Goal: Task Accomplishment & Management: Use online tool/utility

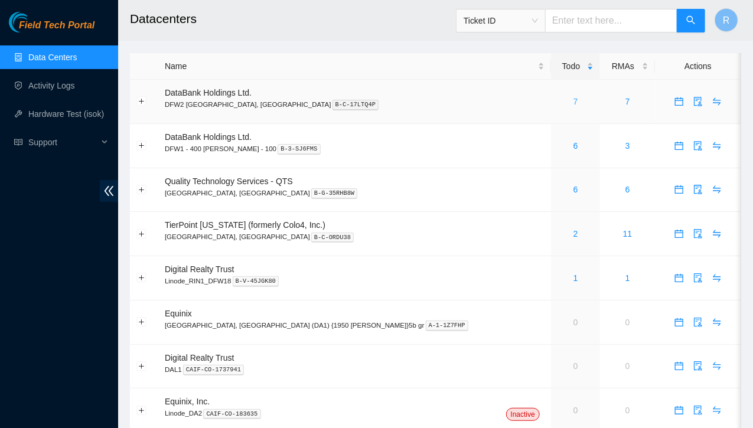
click at [573, 102] on link "7" at bounding box center [575, 101] width 5 height 9
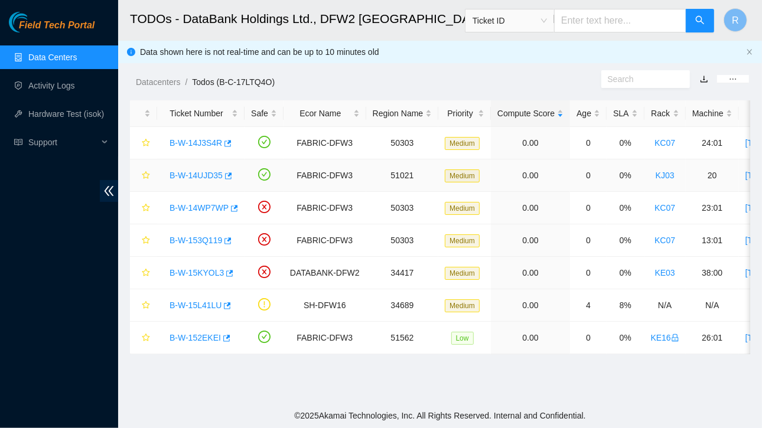
click at [208, 176] on link "B-W-14UJD35" at bounding box center [196, 175] width 53 height 9
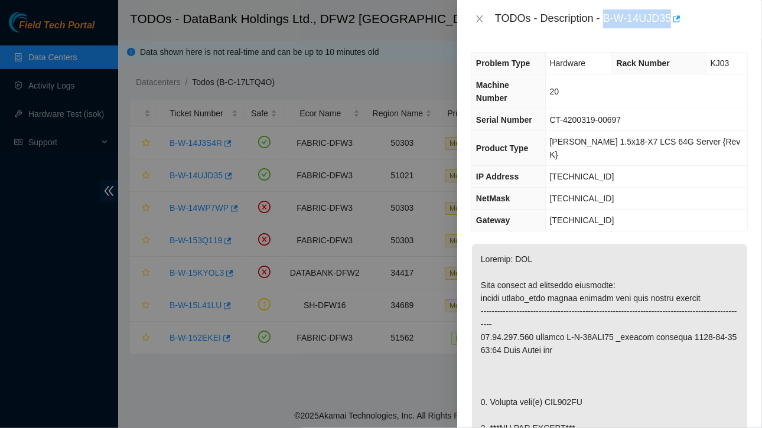
drag, startPoint x: 606, startPoint y: 18, endPoint x: 670, endPoint y: 18, distance: 63.8
click at [670, 18] on div "TODOs - Description - B-W-14UJD35" at bounding box center [621, 18] width 253 height 19
copy div "B-W-14UJD35"
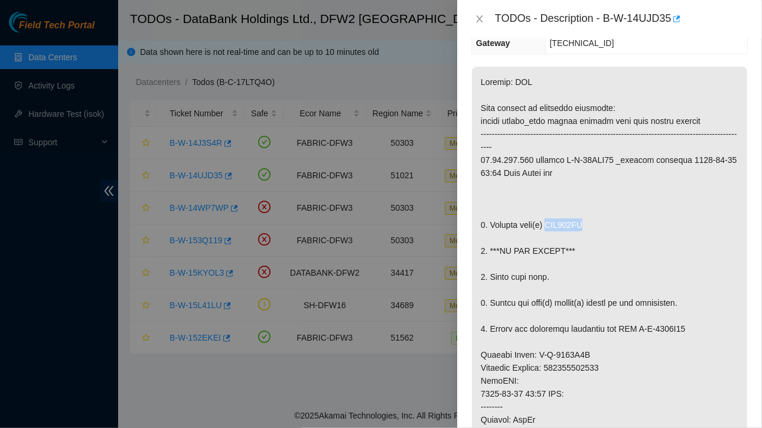
drag, startPoint x: 545, startPoint y: 195, endPoint x: 591, endPoint y: 196, distance: 46.7
click at [591, 196] on p at bounding box center [609, 381] width 275 height 628
copy p "WJG040GV"
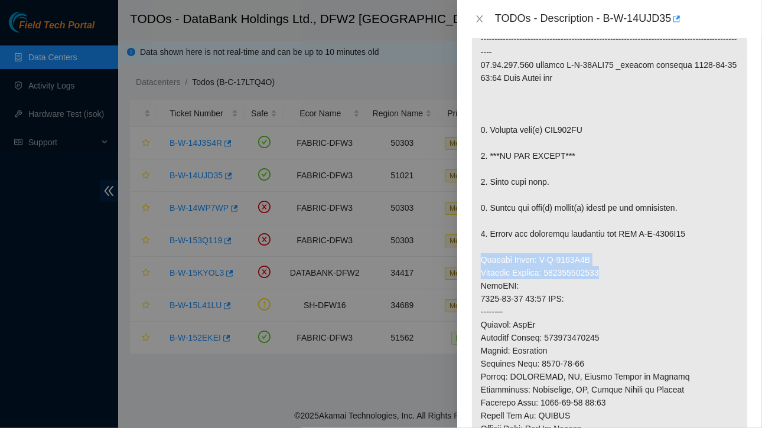
drag, startPoint x: 481, startPoint y: 230, endPoint x: 614, endPoint y: 244, distance: 133.6
click at [614, 244] on p at bounding box center [609, 286] width 275 height 628
copy p "Service Order: B-W-1561U8Z Tracking Numbers: 463470048832"
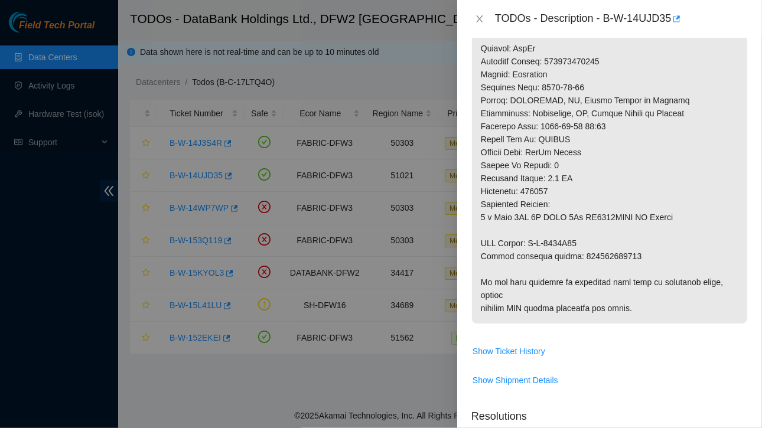
scroll to position [572, 0]
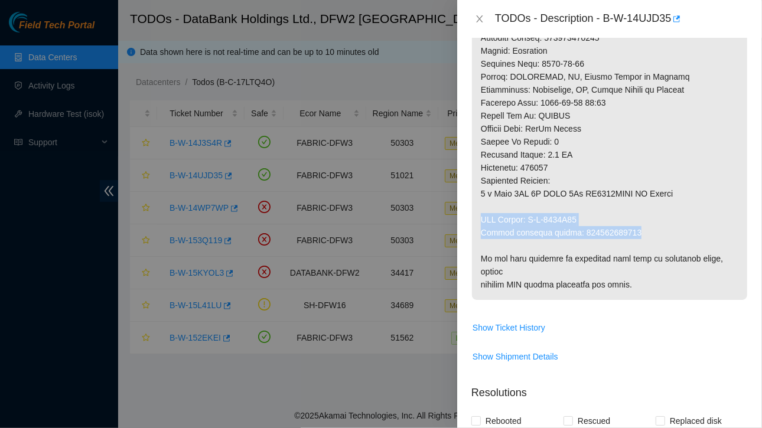
drag, startPoint x: 479, startPoint y: 190, endPoint x: 634, endPoint y: 203, distance: 155.8
copy p "RMA Return: B-W-1561U98 Return tracking number: 463470048843"
click at [480, 15] on icon "close" at bounding box center [479, 18] width 9 height 9
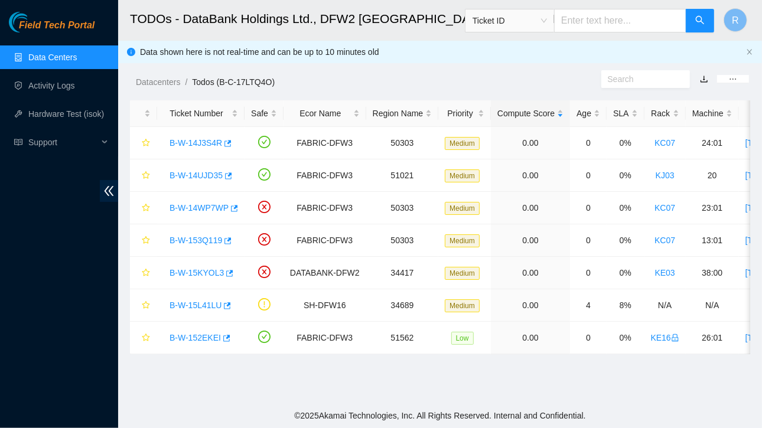
scroll to position [348, 0]
click at [201, 270] on link "B-W-15KYOL3" at bounding box center [197, 272] width 54 height 9
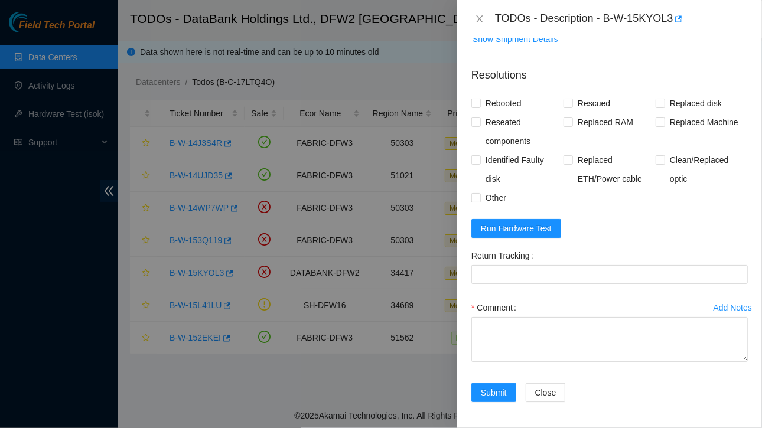
scroll to position [0, 0]
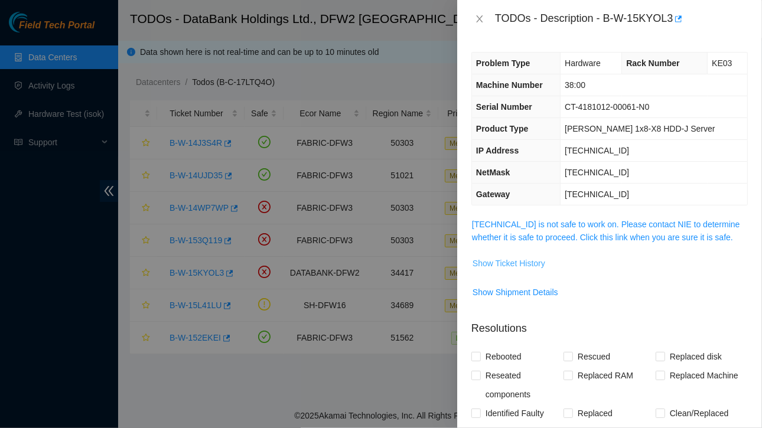
click at [526, 259] on span "Show Ticket History" at bounding box center [508, 263] width 73 height 13
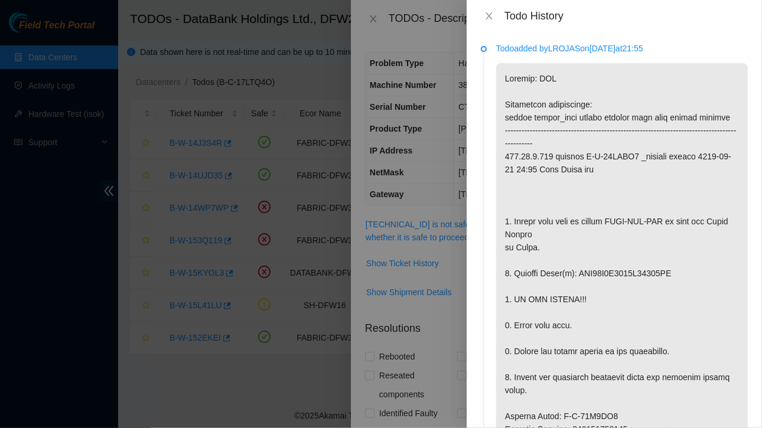
click at [491, 9] on div "Todo History" at bounding box center [614, 16] width 295 height 32
click at [489, 14] on icon "close" at bounding box center [488, 15] width 9 height 9
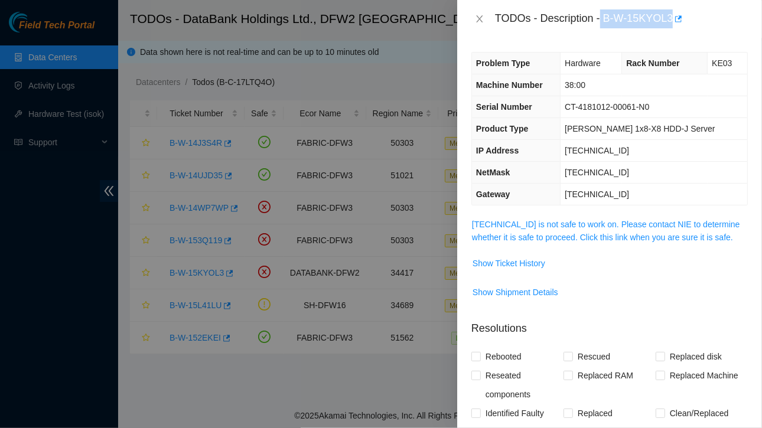
drag, startPoint x: 602, startPoint y: 17, endPoint x: 671, endPoint y: 22, distance: 68.7
click at [671, 22] on div "TODOs - Description - B-W-15KYOL3" at bounding box center [621, 18] width 253 height 19
copy div "B-W-15KYOL3"
click at [525, 260] on span "Show Ticket History" at bounding box center [508, 263] width 73 height 13
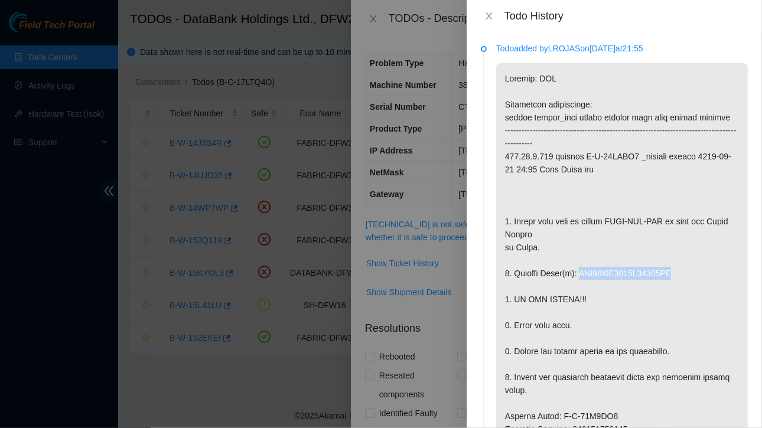
drag, startPoint x: 577, startPoint y: 275, endPoint x: 672, endPoint y: 279, distance: 94.6
click at [672, 279] on p at bounding box center [622, 435] width 252 height 745
copy p "WFK11B1X0000E84833YK"
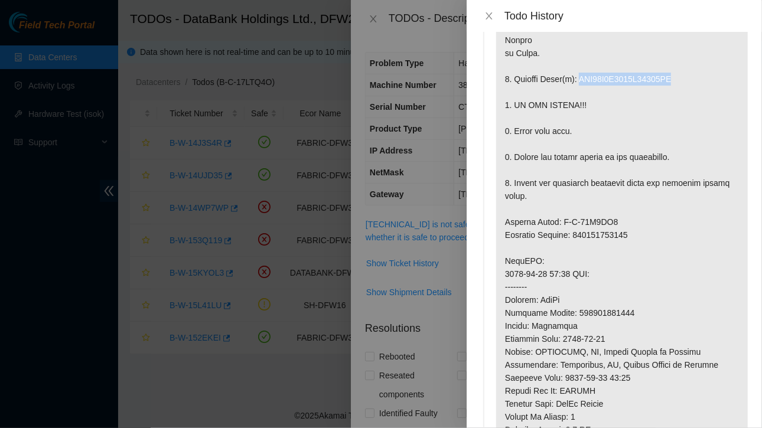
scroll to position [194, 0]
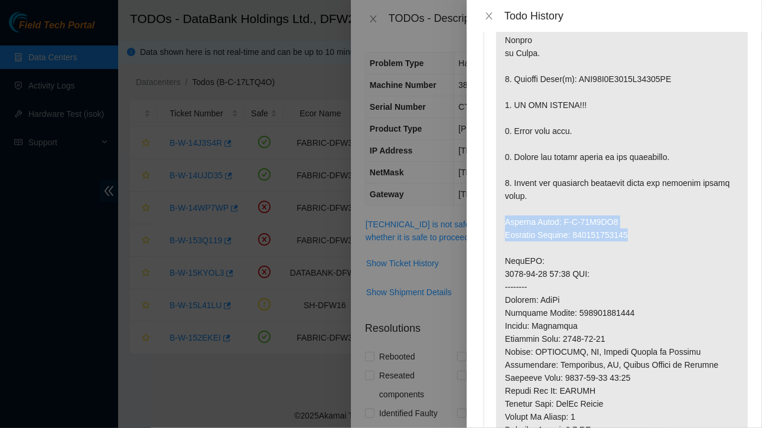
drag, startPoint x: 506, startPoint y: 220, endPoint x: 638, endPoint y: 234, distance: 132.5
click at [638, 234] on p at bounding box center [622, 241] width 252 height 745
copy p "Service Order: B-W-15L9JS0 Tracking Numbers: 463470050707"
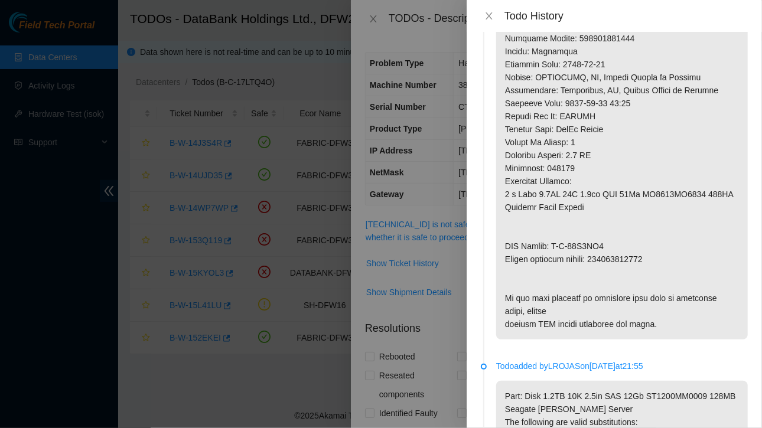
scroll to position [471, 0]
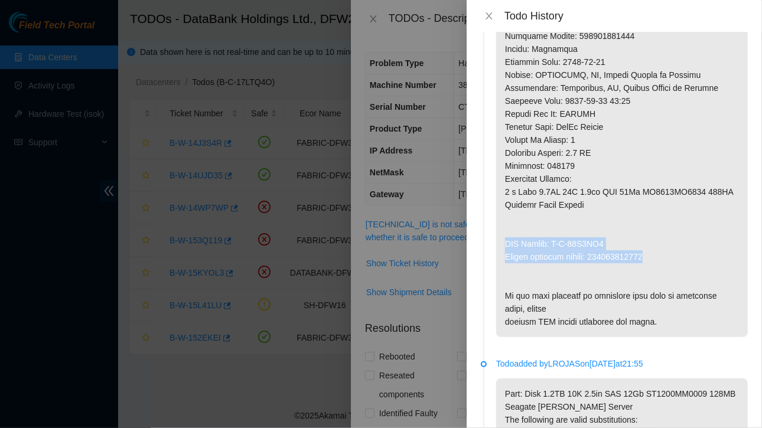
drag, startPoint x: 506, startPoint y: 243, endPoint x: 657, endPoint y: 254, distance: 151.6
copy p "RMA Return: B-W-15L9JS9 Return tracking number: 463470050718"
click at [493, 16] on icon "close" at bounding box center [488, 15] width 9 height 9
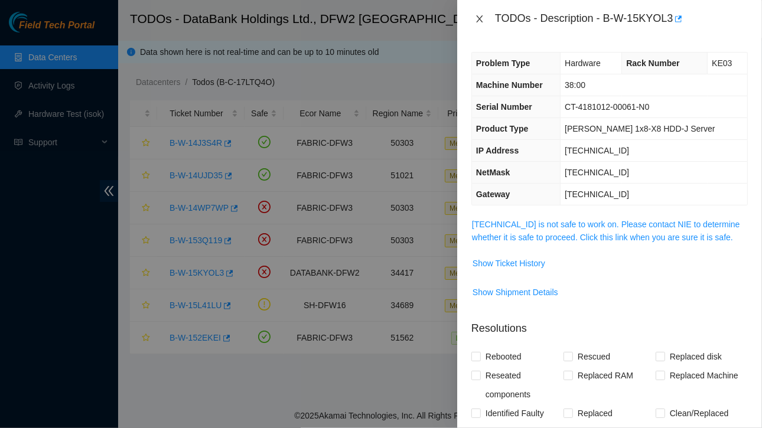
click at [481, 17] on icon "close" at bounding box center [479, 18] width 6 height 7
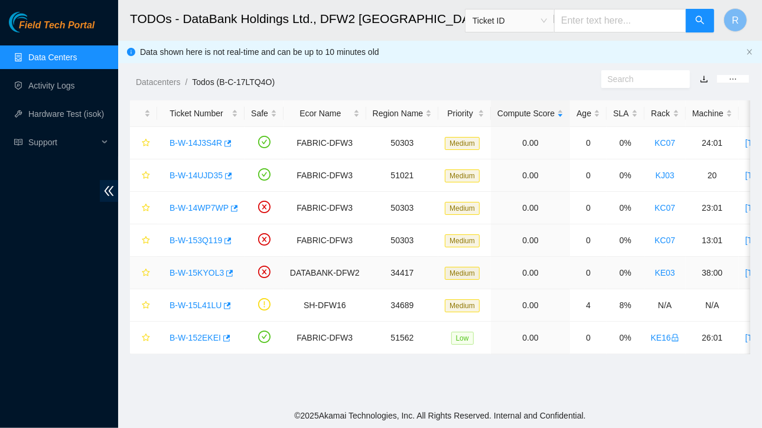
click at [203, 270] on link "B-W-15KYOL3" at bounding box center [197, 272] width 54 height 9
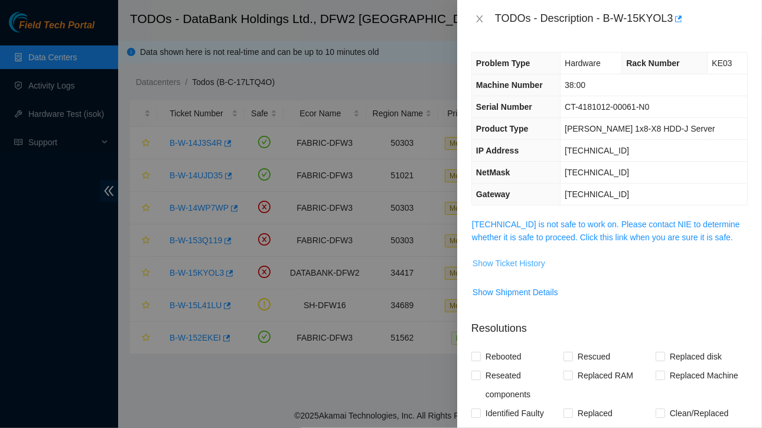
click at [487, 264] on span "Show Ticket History" at bounding box center [508, 263] width 73 height 13
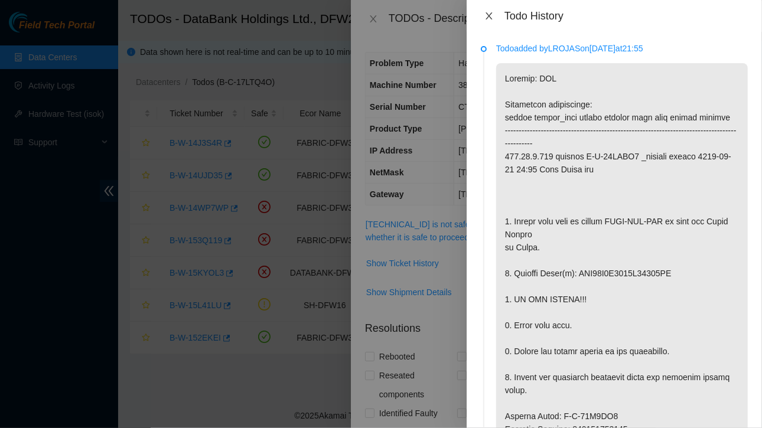
click at [491, 16] on icon "close" at bounding box center [488, 15] width 9 height 9
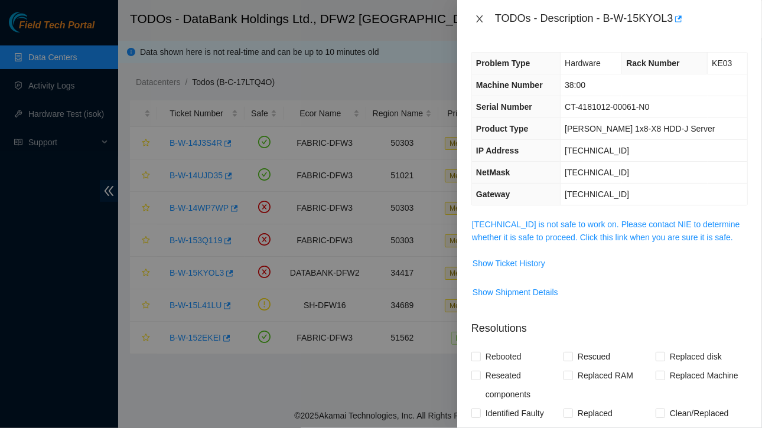
click at [477, 18] on icon "close" at bounding box center [479, 18] width 9 height 9
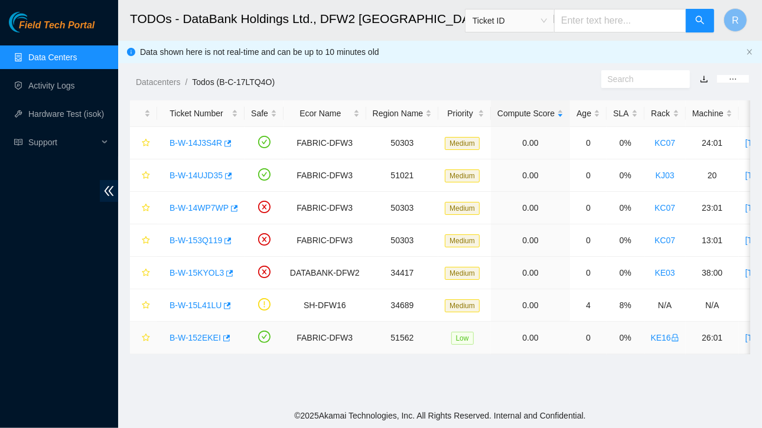
click at [208, 336] on link "B-W-152EKEI" at bounding box center [195, 337] width 51 height 9
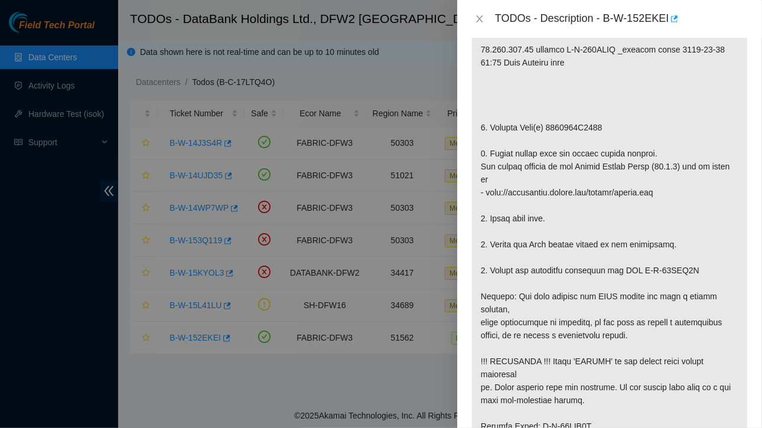
scroll to position [293, 0]
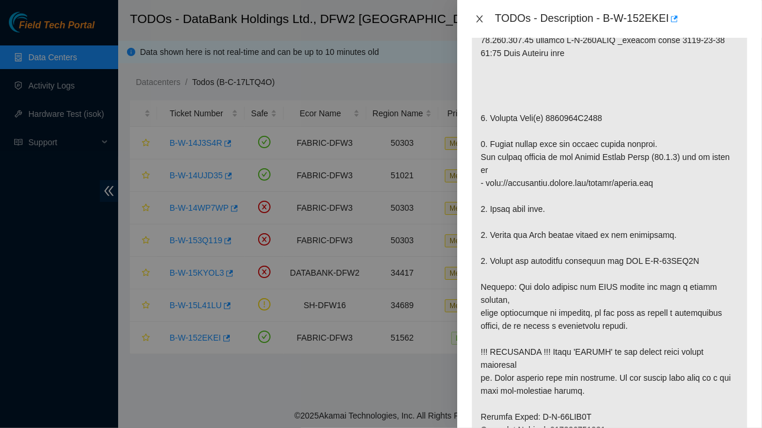
click at [481, 19] on icon "close" at bounding box center [479, 18] width 9 height 9
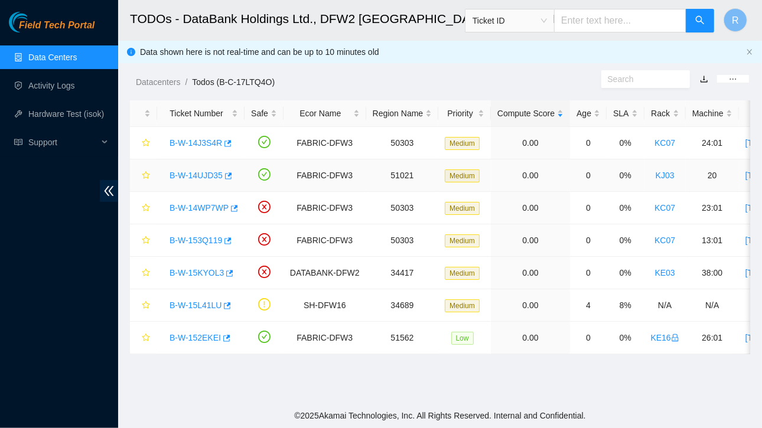
scroll to position [310, 0]
click at [194, 240] on link "B-W-153Q119" at bounding box center [196, 240] width 53 height 9
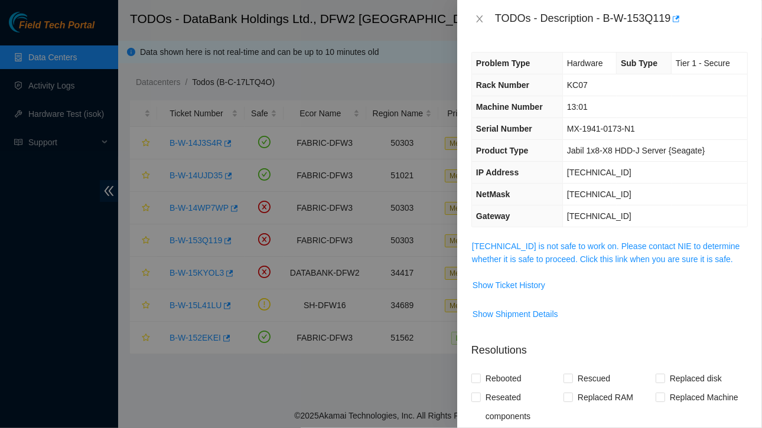
scroll to position [1, 0]
click at [510, 282] on span "Show Ticket History" at bounding box center [508, 284] width 73 height 13
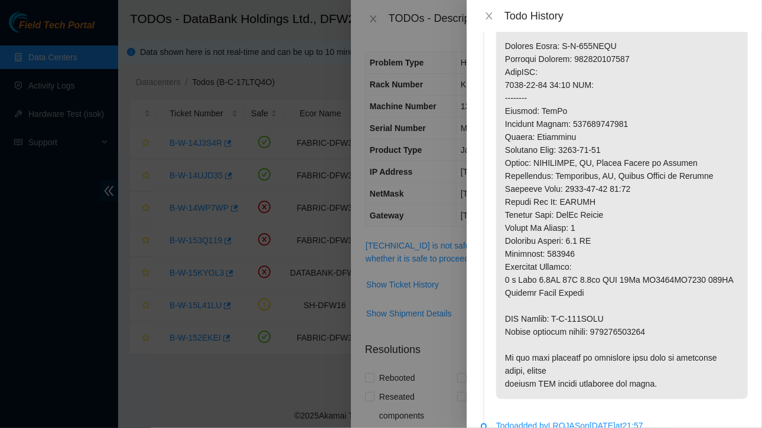
scroll to position [0, 0]
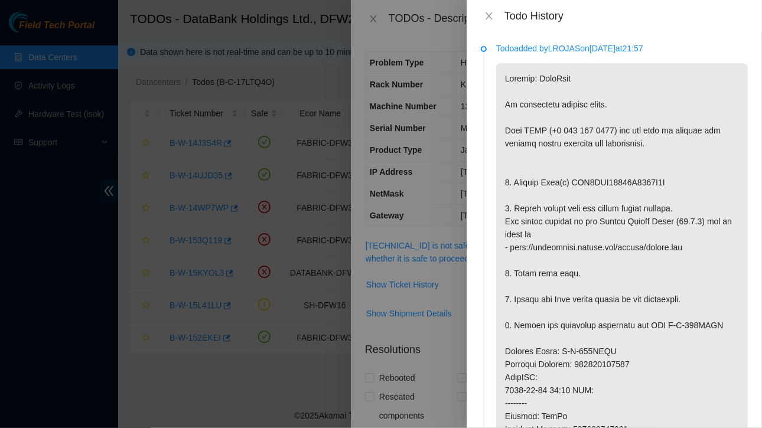
click at [370, 17] on div at bounding box center [381, 214] width 762 height 428
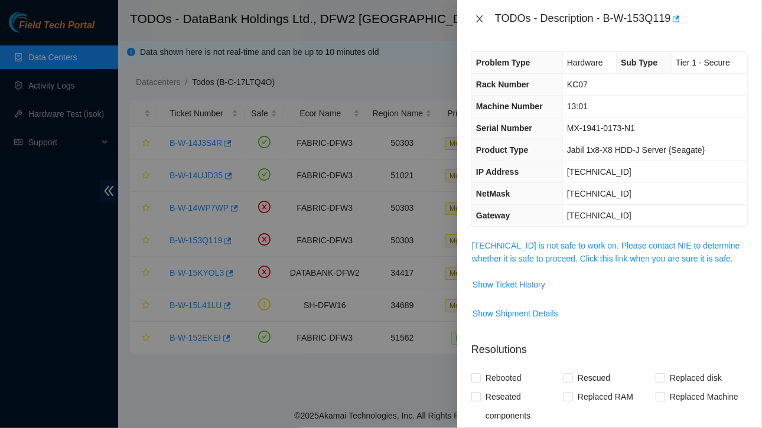
click at [480, 15] on icon "close" at bounding box center [479, 18] width 9 height 9
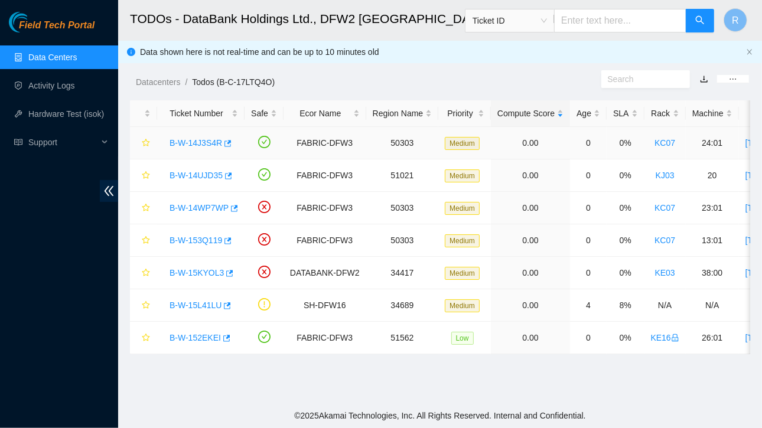
click at [210, 143] on link "B-W-14J3S4R" at bounding box center [196, 142] width 53 height 9
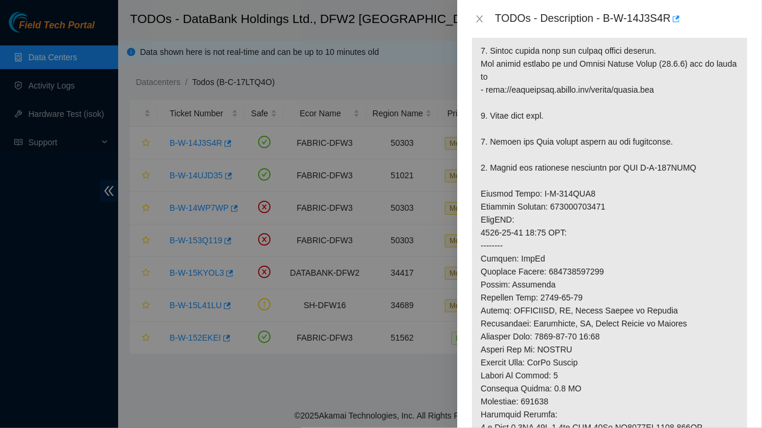
scroll to position [386, 0]
click at [480, 17] on icon "close" at bounding box center [479, 18] width 6 height 7
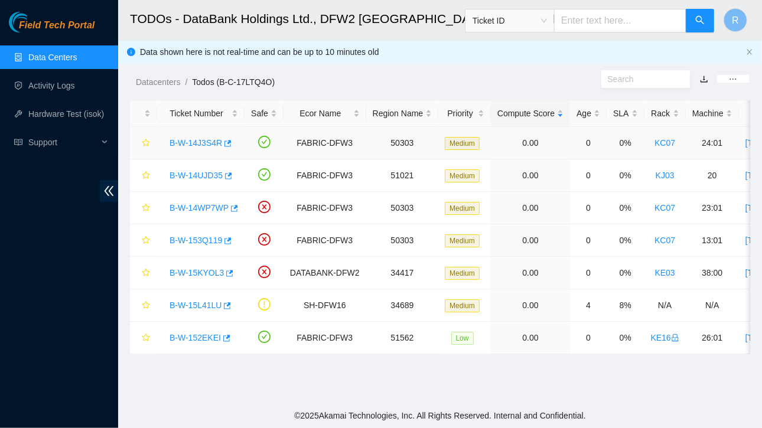
scroll to position [348, 0]
click at [198, 206] on link "B-W-14WP7WP" at bounding box center [199, 207] width 59 height 9
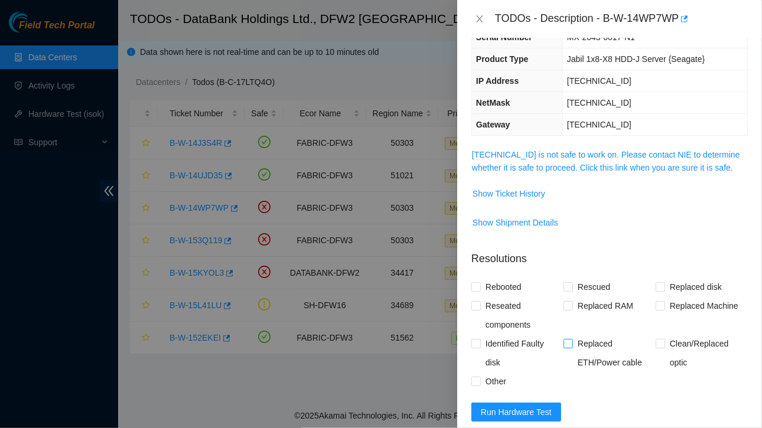
scroll to position [92, 0]
click at [515, 188] on span "Show Ticket History" at bounding box center [508, 193] width 73 height 13
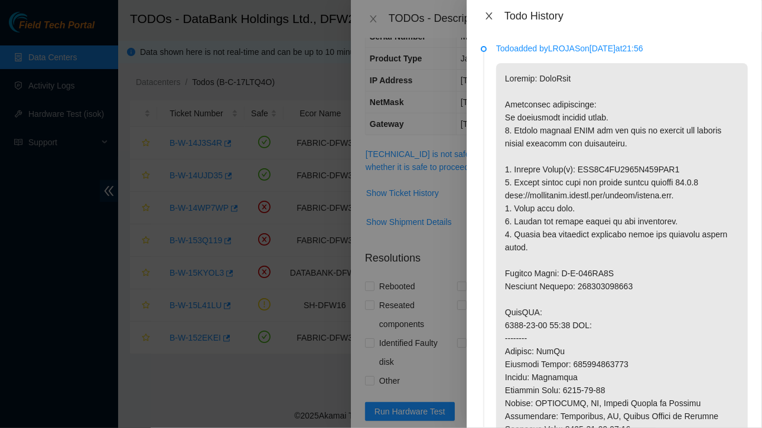
click at [490, 14] on icon "close" at bounding box center [488, 15] width 9 height 9
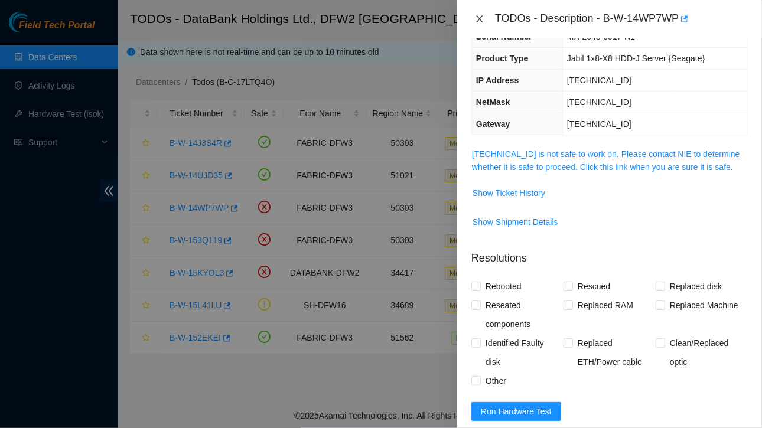
click at [481, 17] on icon "close" at bounding box center [479, 18] width 6 height 7
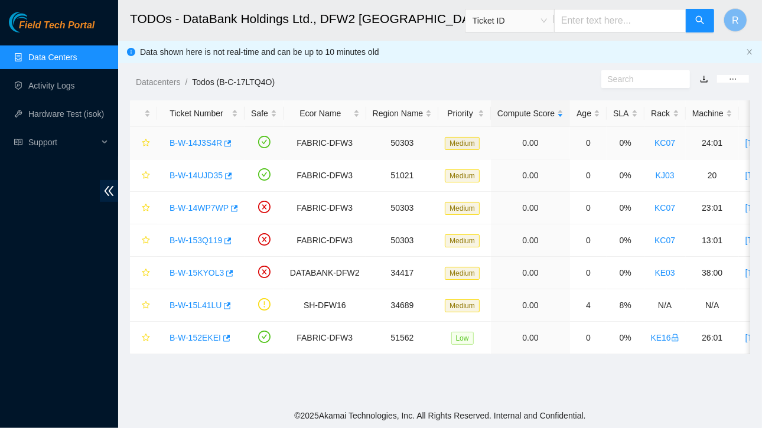
scroll to position [131, 0]
click at [202, 270] on link "B-W-15KYOL3" at bounding box center [197, 272] width 54 height 9
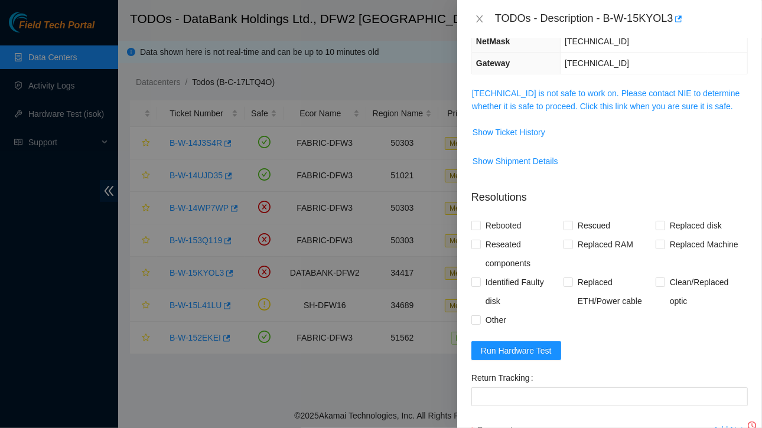
scroll to position [92, 0]
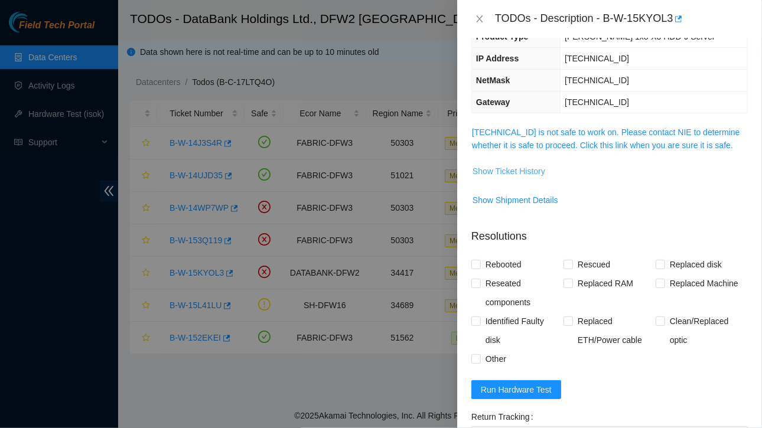
click at [502, 170] on span "Show Ticket History" at bounding box center [508, 171] width 73 height 13
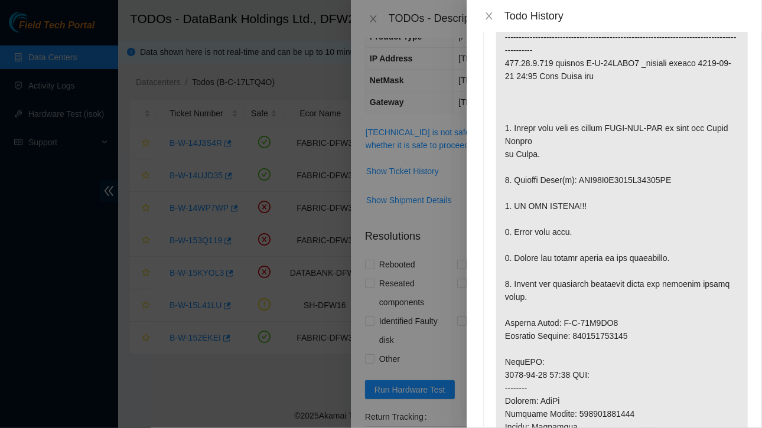
scroll to position [93, 0]
click at [490, 18] on icon "close" at bounding box center [488, 15] width 6 height 7
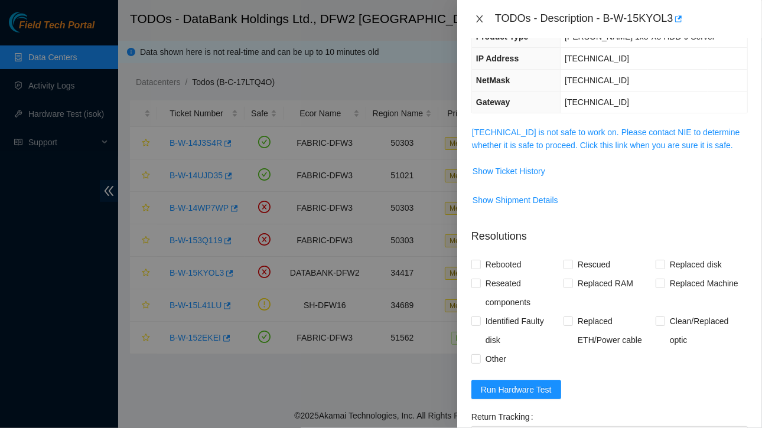
click at [479, 18] on icon "close" at bounding box center [479, 18] width 9 height 9
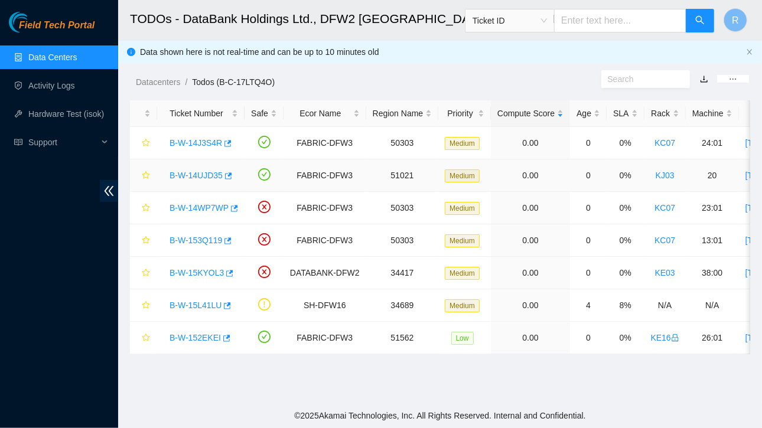
scroll to position [131, 0]
click at [194, 140] on link "B-W-14J3S4R" at bounding box center [196, 142] width 53 height 9
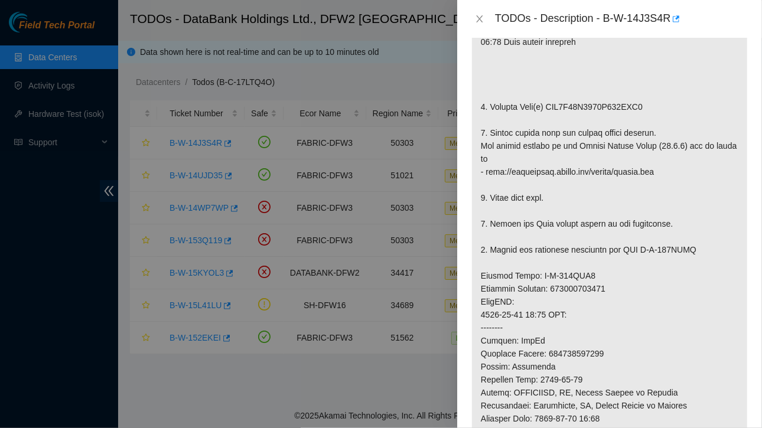
scroll to position [307, 0]
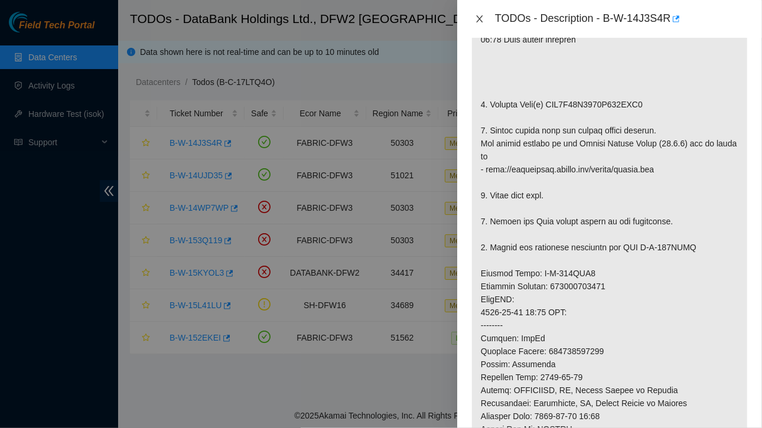
click at [480, 17] on icon "close" at bounding box center [479, 18] width 9 height 9
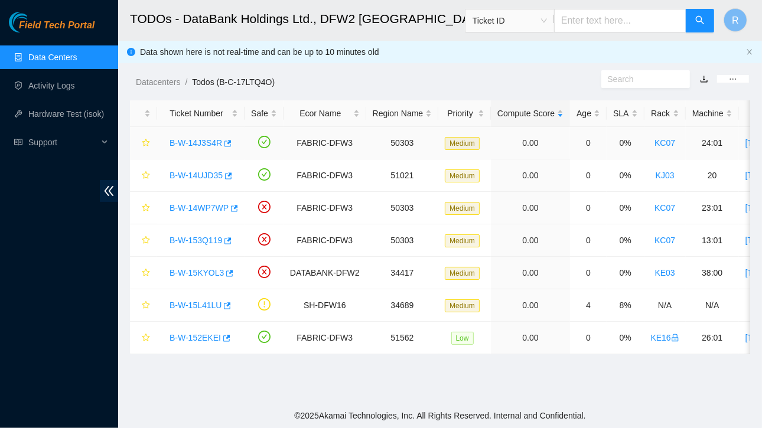
scroll to position [324, 0]
click at [196, 176] on link "B-W-14UJD35" at bounding box center [196, 175] width 53 height 9
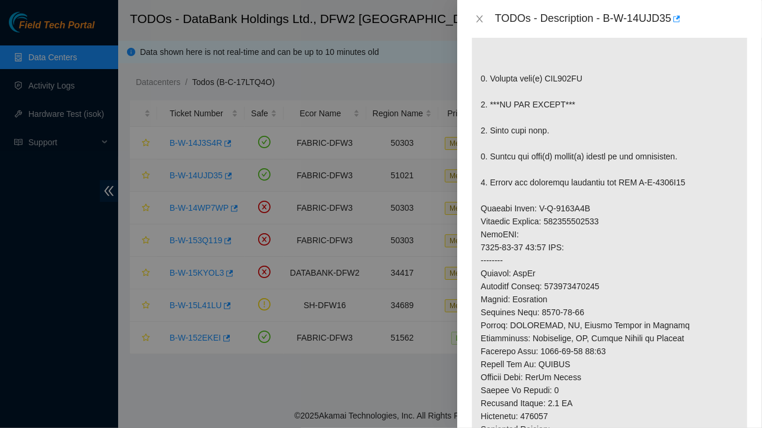
scroll to position [285, 0]
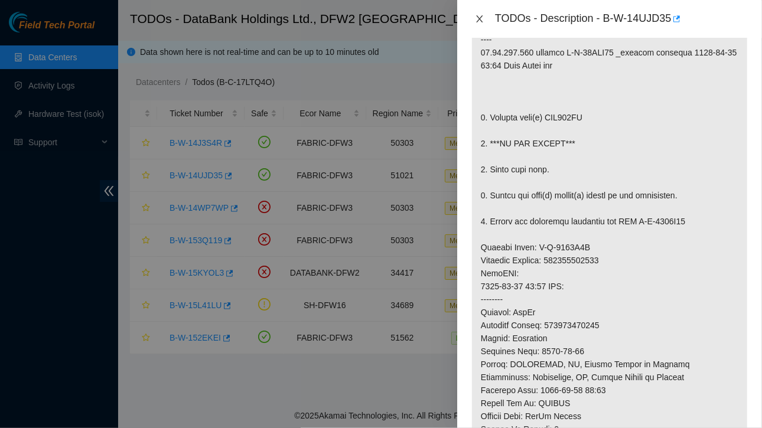
click at [481, 15] on icon "close" at bounding box center [479, 18] width 9 height 9
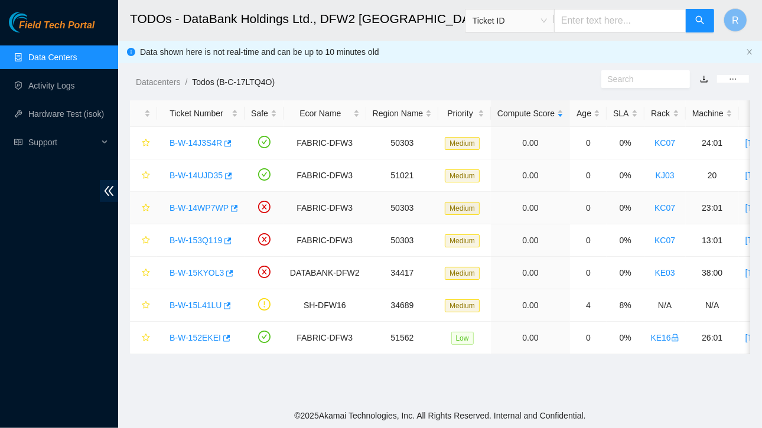
scroll to position [324, 0]
click at [196, 207] on link "B-W-14WP7WP" at bounding box center [199, 207] width 59 height 9
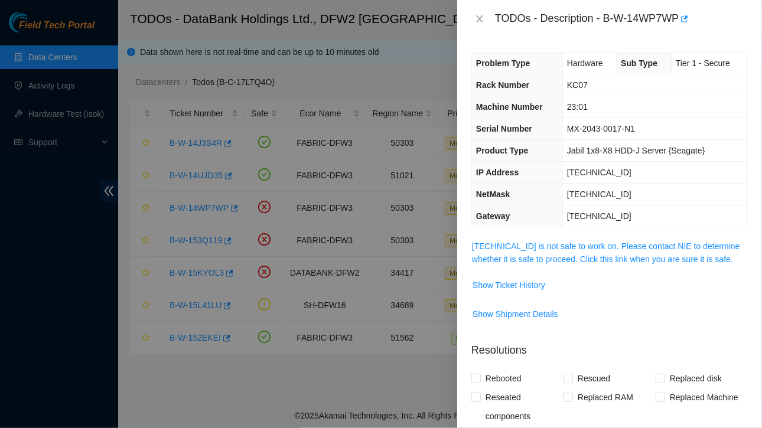
scroll to position [1, 0]
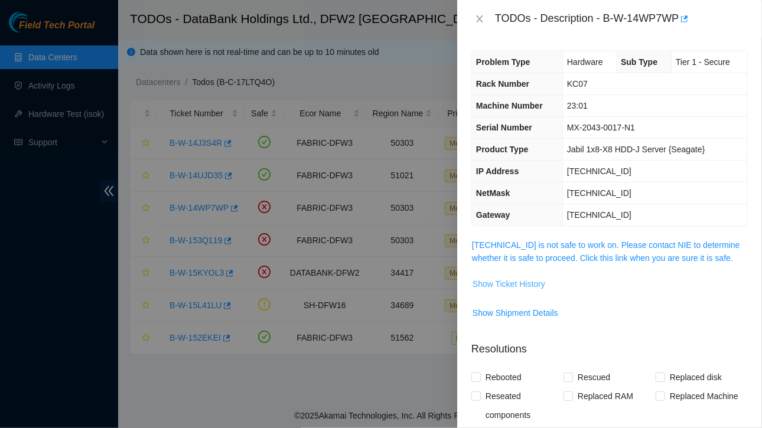
click at [514, 282] on span "Show Ticket History" at bounding box center [508, 284] width 73 height 13
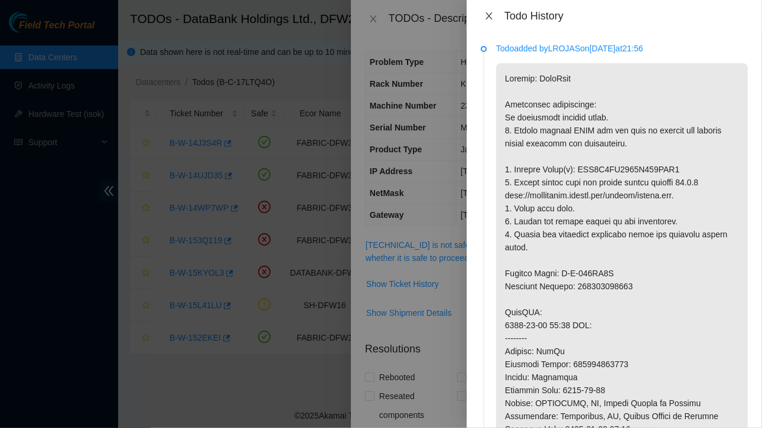
click at [490, 14] on icon "close" at bounding box center [488, 15] width 9 height 9
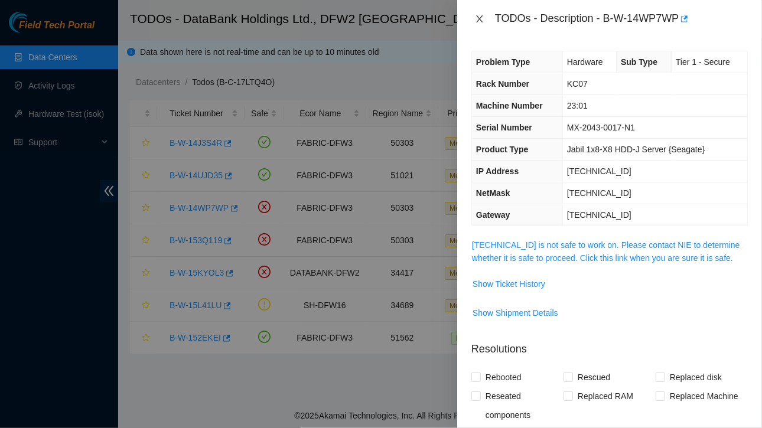
click at [479, 18] on icon "close" at bounding box center [479, 18] width 6 height 7
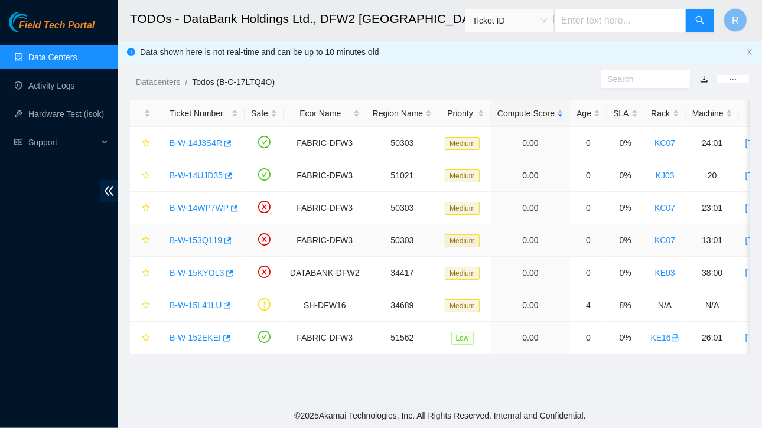
click at [197, 237] on link "B-W-153Q119" at bounding box center [196, 240] width 53 height 9
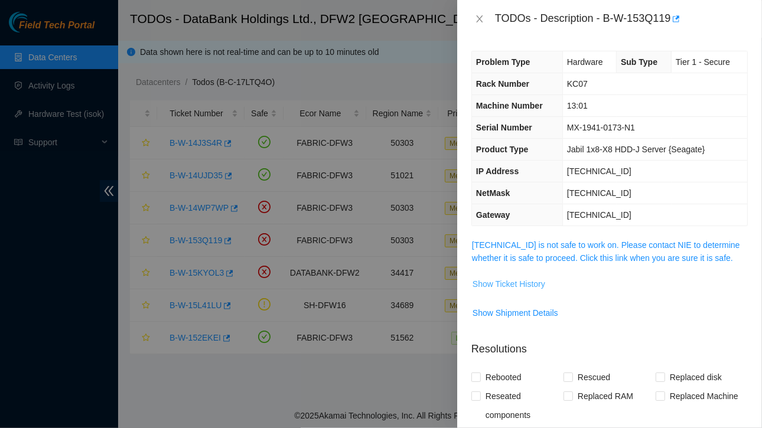
click at [503, 283] on span "Show Ticket History" at bounding box center [508, 284] width 73 height 13
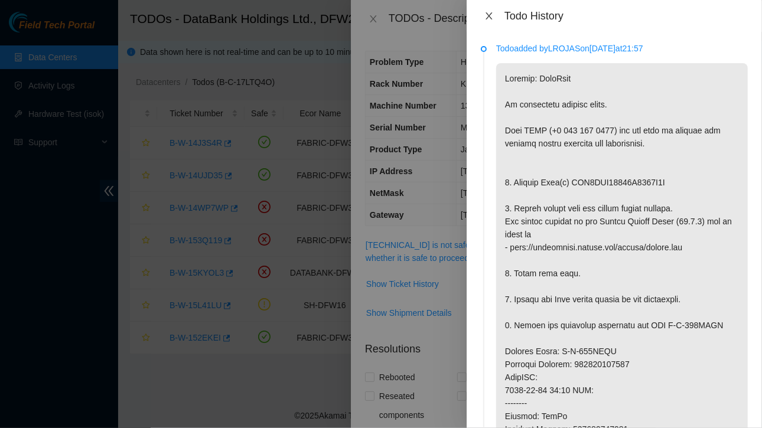
click at [493, 16] on icon "close" at bounding box center [488, 15] width 9 height 9
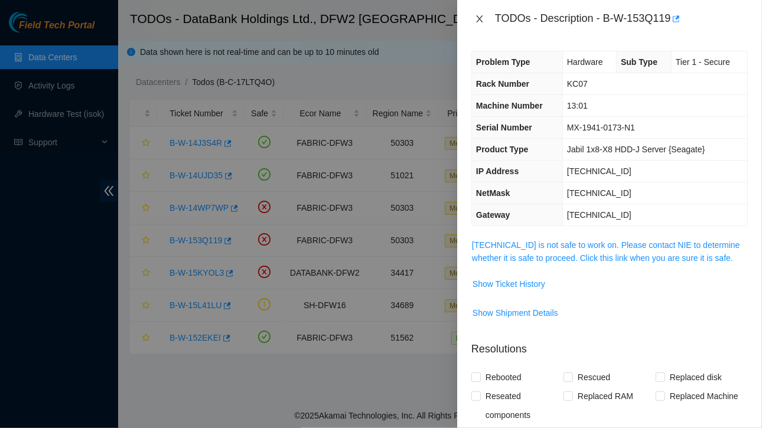
click at [480, 17] on icon "close" at bounding box center [479, 18] width 9 height 9
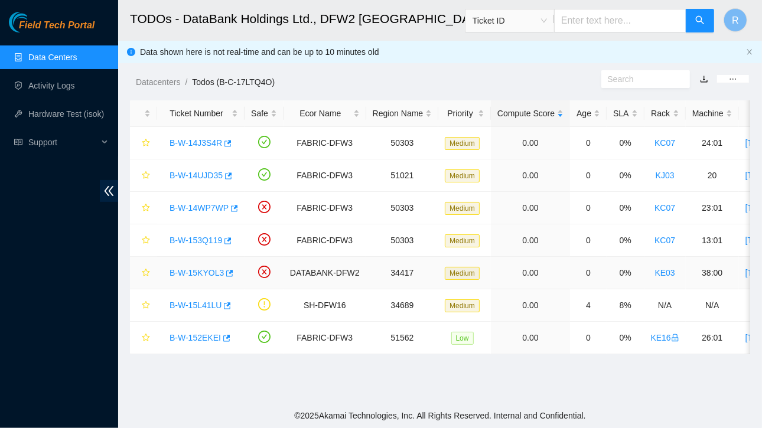
click at [195, 270] on link "B-W-15KYOL3" at bounding box center [197, 272] width 54 height 9
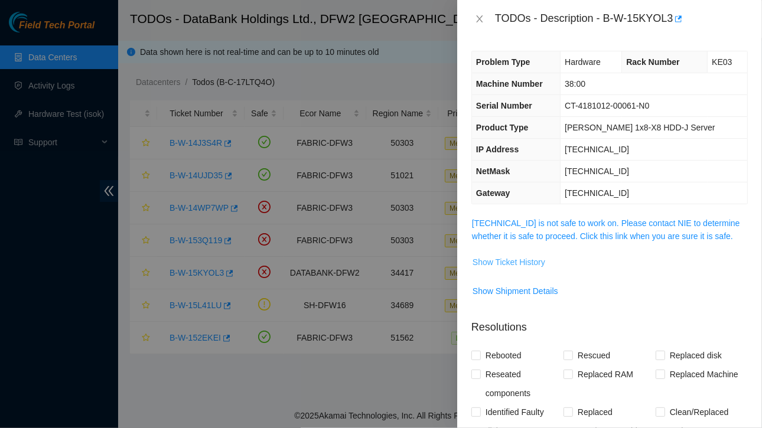
click at [510, 260] on span "Show Ticket History" at bounding box center [508, 262] width 73 height 13
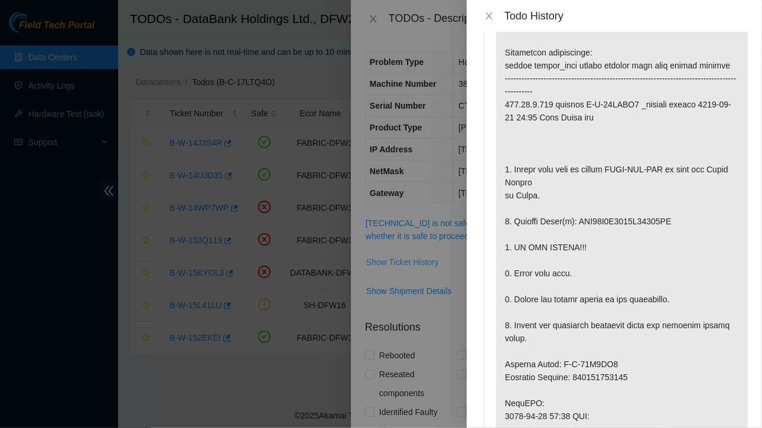
scroll to position [58, 0]
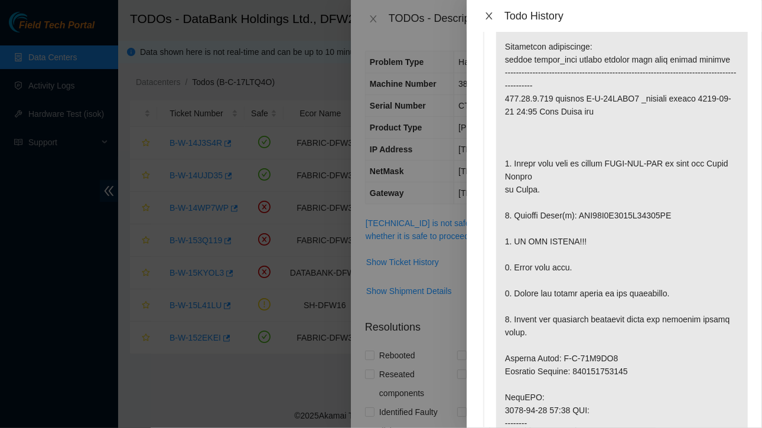
click at [487, 13] on icon "close" at bounding box center [488, 15] width 6 height 7
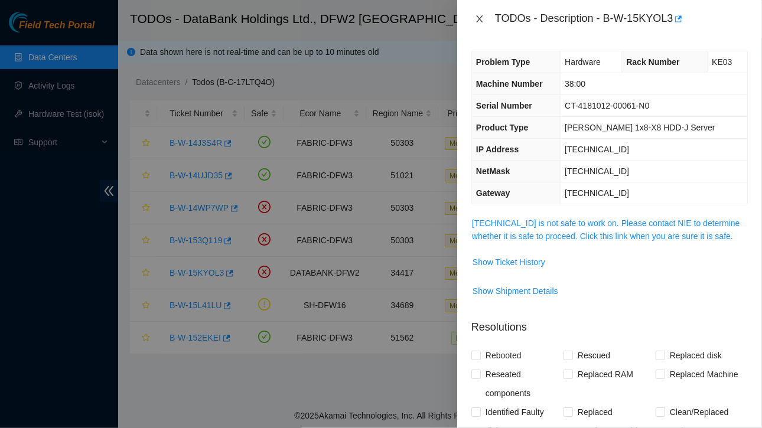
click at [481, 17] on icon "close" at bounding box center [479, 18] width 6 height 7
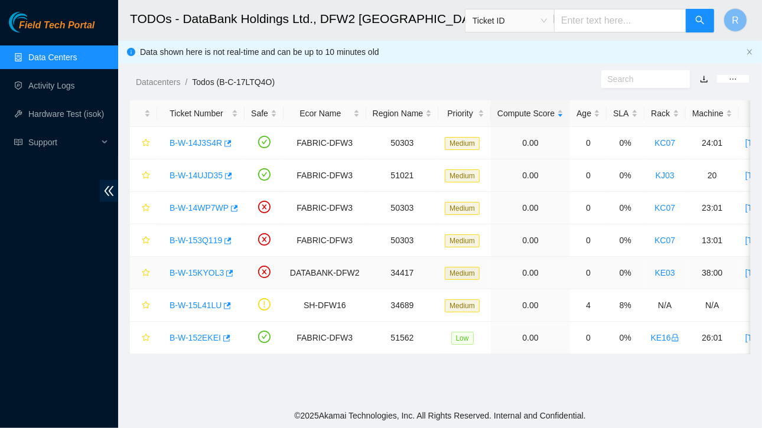
click at [207, 268] on link "B-W-15KYOL3" at bounding box center [197, 272] width 54 height 9
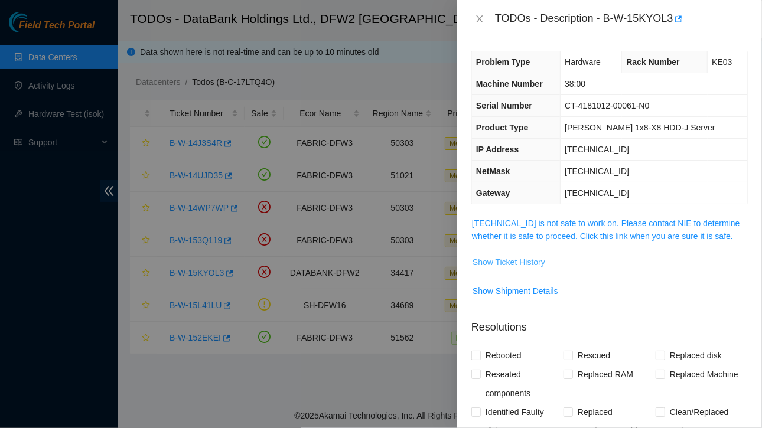
click at [510, 261] on span "Show Ticket History" at bounding box center [508, 262] width 73 height 13
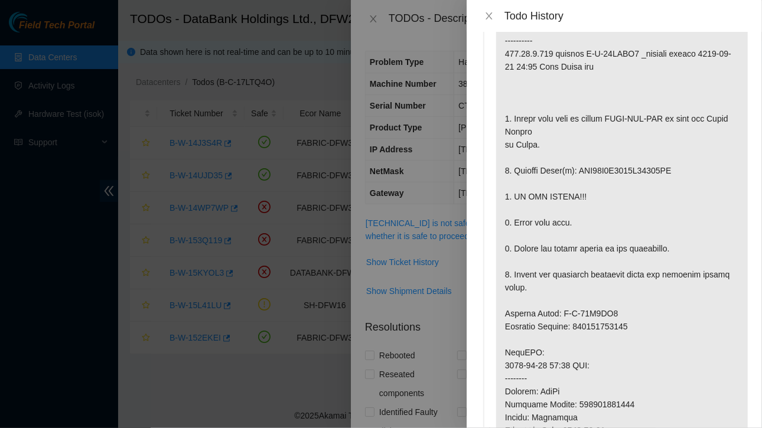
scroll to position [104, 0]
click at [0, 270] on div at bounding box center [381, 214] width 762 height 428
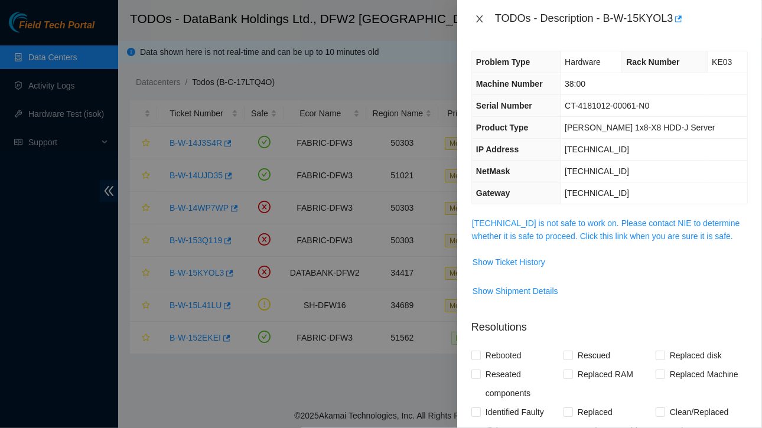
click at [478, 18] on icon "close" at bounding box center [479, 18] width 9 height 9
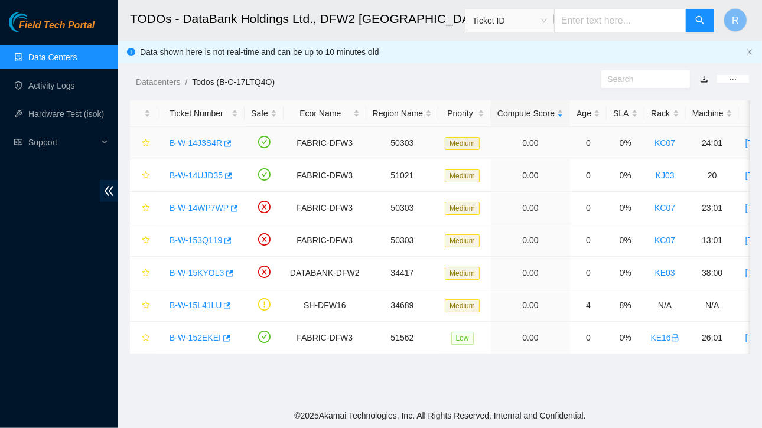
click at [189, 141] on link "B-W-14J3S4R" at bounding box center [196, 142] width 53 height 9
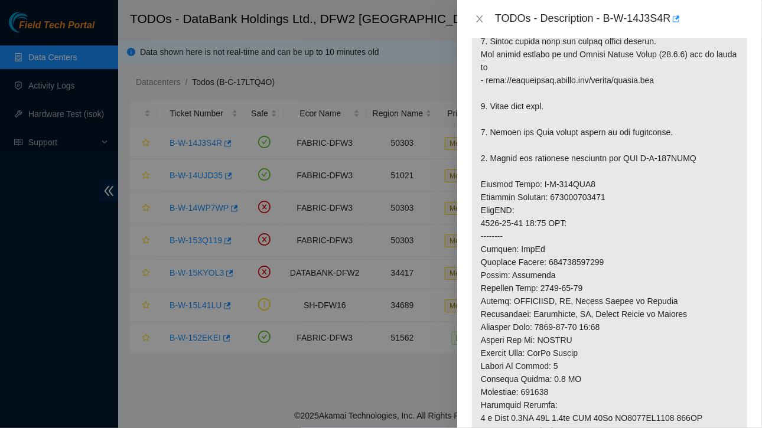
scroll to position [397, 0]
click at [481, 17] on icon "close" at bounding box center [479, 18] width 6 height 7
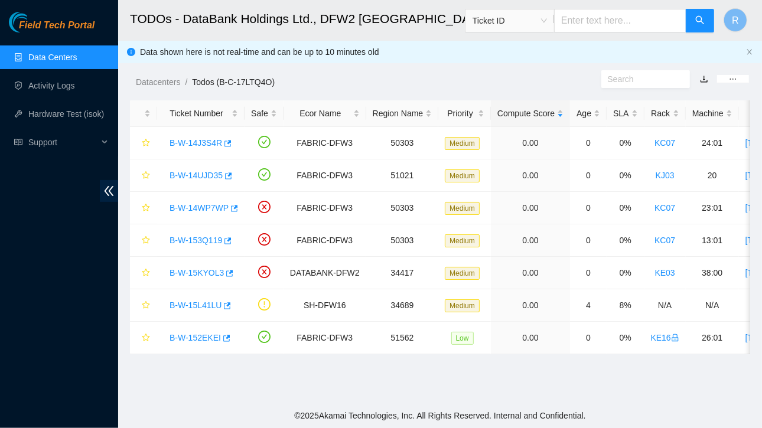
scroll to position [348, 0]
click at [210, 172] on link "B-W-14UJD35" at bounding box center [196, 175] width 53 height 9
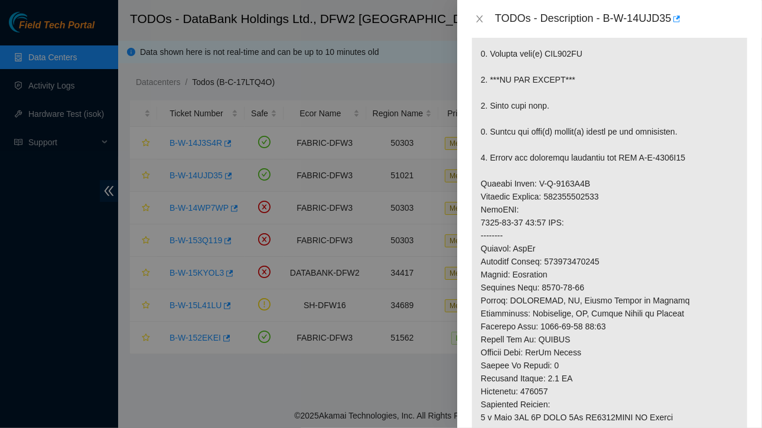
scroll to position [375, 0]
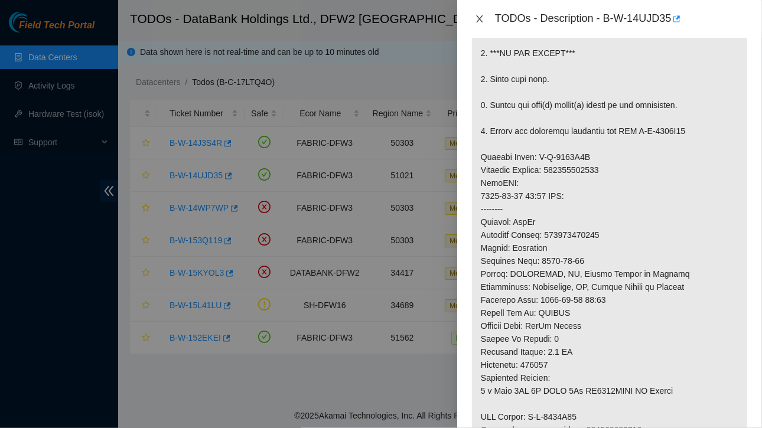
click at [482, 16] on icon "close" at bounding box center [479, 18] width 6 height 7
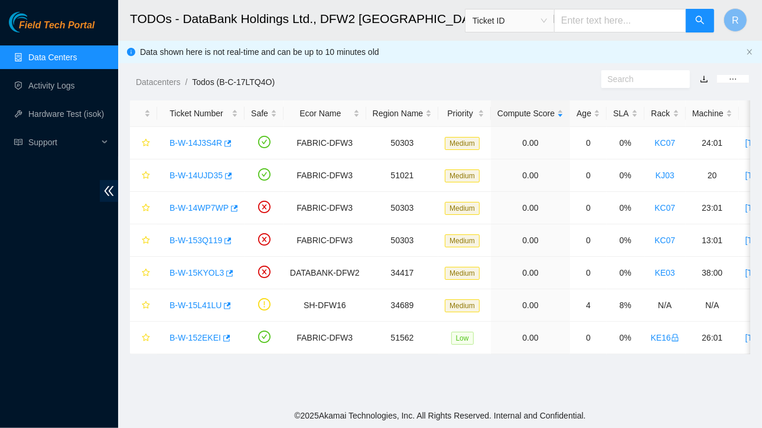
scroll to position [348, 0]
click at [200, 203] on link "B-W-14WP7WP" at bounding box center [199, 207] width 59 height 9
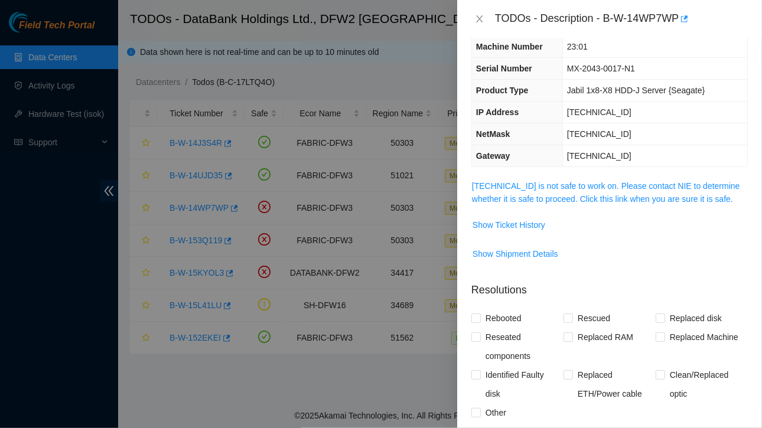
scroll to position [61, 0]
click at [522, 219] on span "Show Ticket History" at bounding box center [508, 223] width 73 height 13
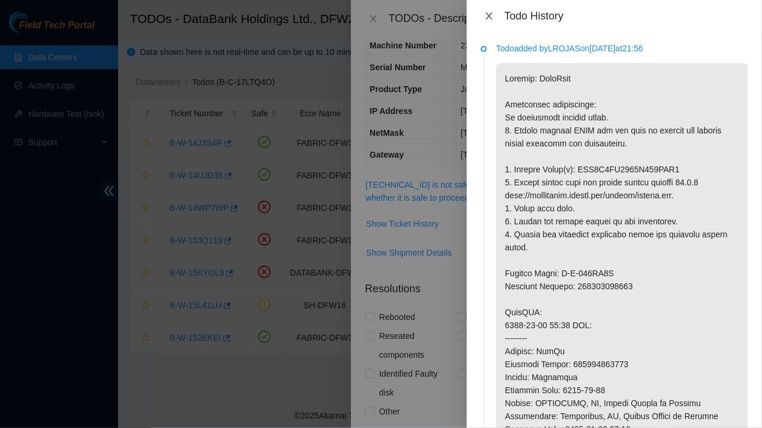
click at [493, 15] on icon "close" at bounding box center [488, 15] width 9 height 9
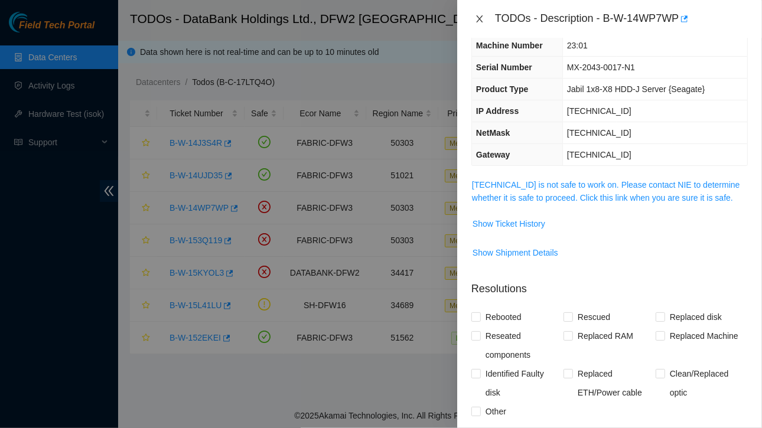
click at [478, 18] on icon "close" at bounding box center [479, 18] width 9 height 9
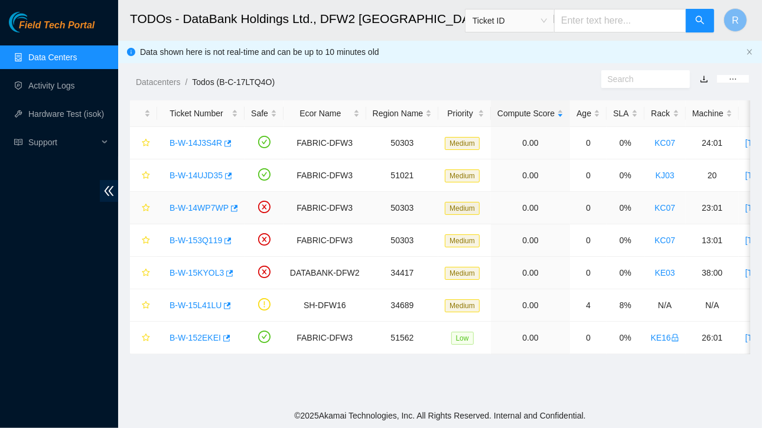
scroll to position [87, 0]
click at [202, 236] on link "B-W-153Q119" at bounding box center [196, 240] width 53 height 9
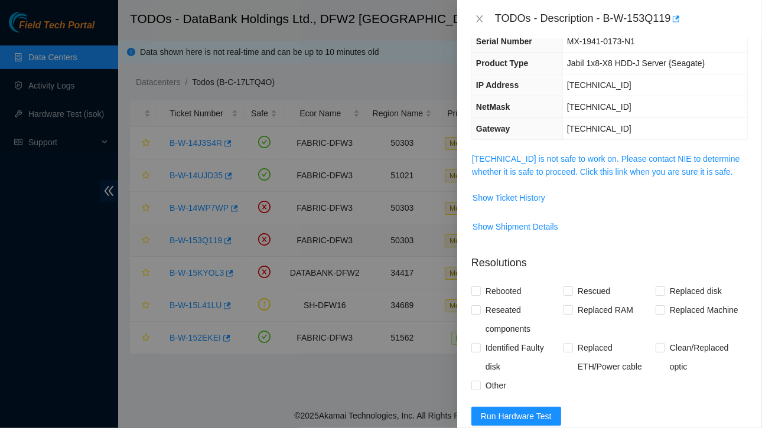
scroll to position [61, 0]
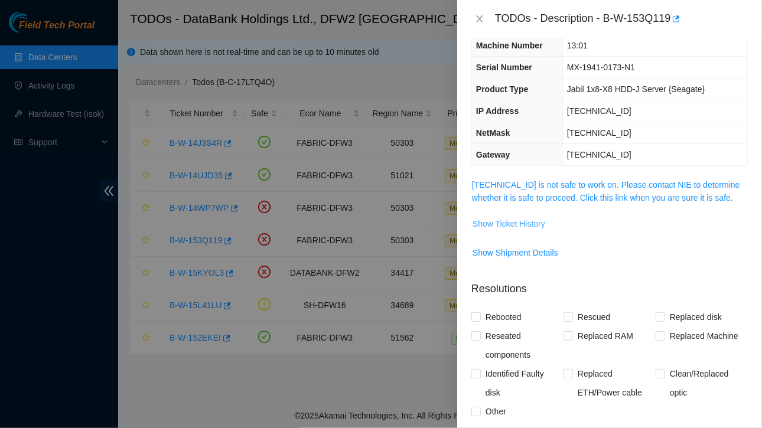
click at [507, 221] on span "Show Ticket History" at bounding box center [508, 223] width 73 height 13
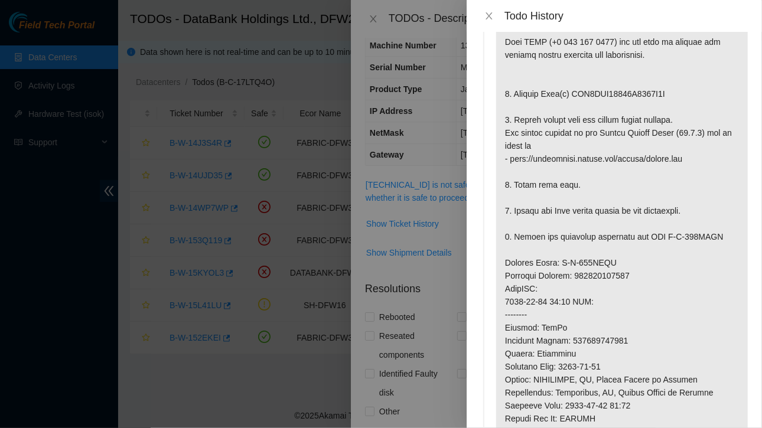
scroll to position [90, 0]
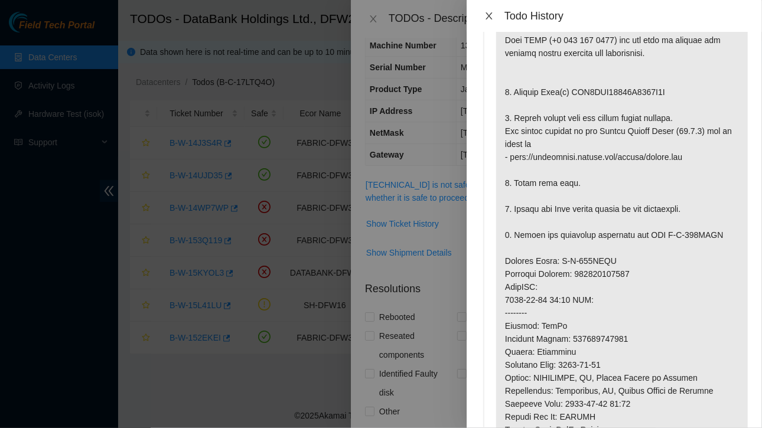
click at [488, 11] on icon "close" at bounding box center [488, 15] width 9 height 9
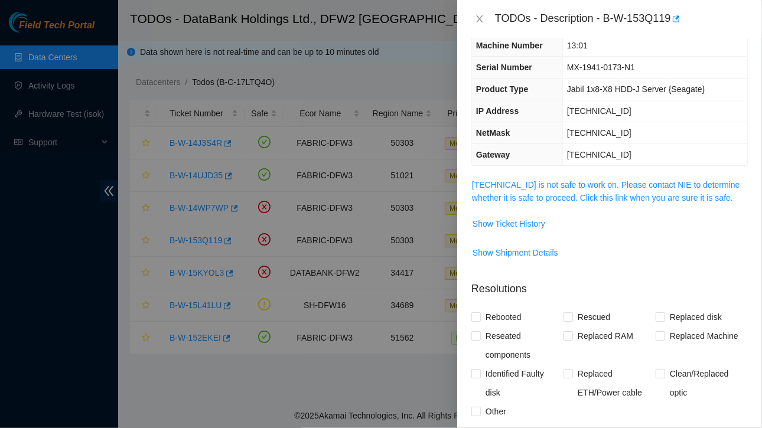
click at [477, 11] on div "TODOs - Description - B-W-153Q119" at bounding box center [609, 18] width 276 height 19
click at [478, 17] on icon "close" at bounding box center [479, 18] width 6 height 7
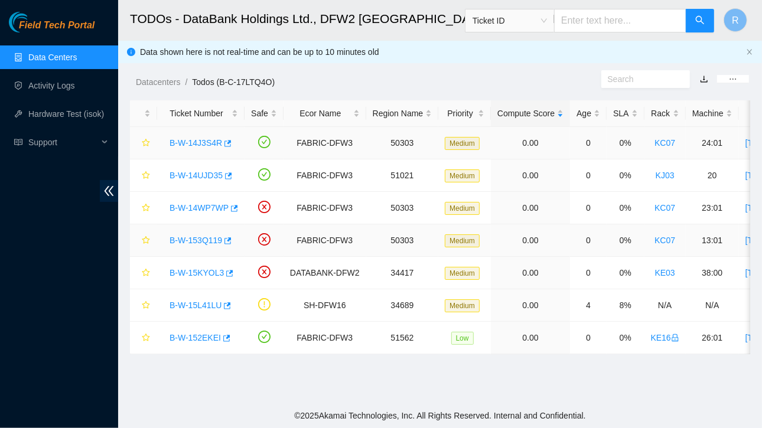
scroll to position [87, 0]
click at [200, 303] on link "B-W-15L41LU" at bounding box center [196, 305] width 52 height 9
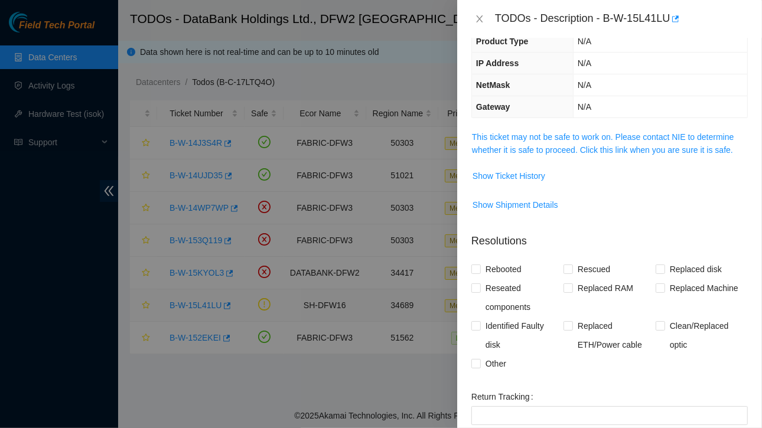
scroll to position [61, 0]
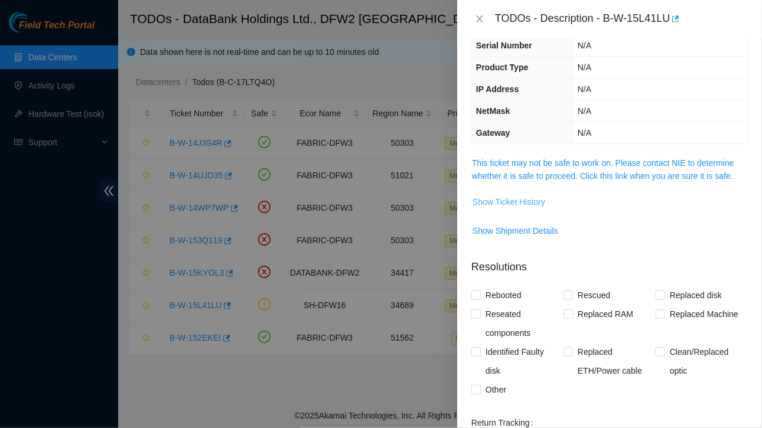
click at [499, 200] on span "Show Ticket History" at bounding box center [508, 201] width 73 height 13
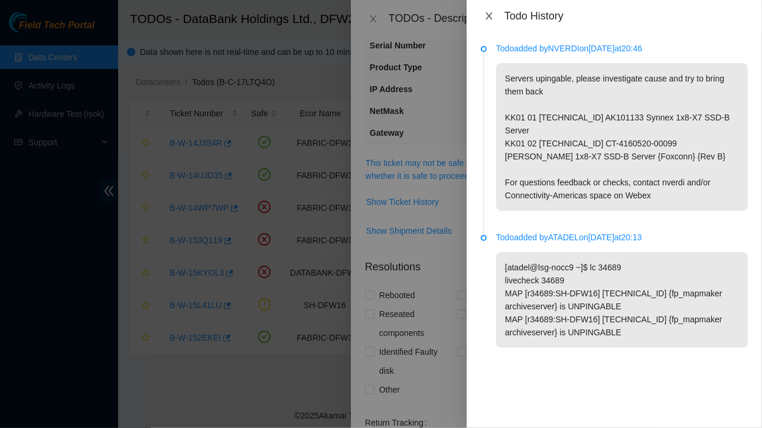
click at [491, 11] on icon "close" at bounding box center [488, 15] width 9 height 9
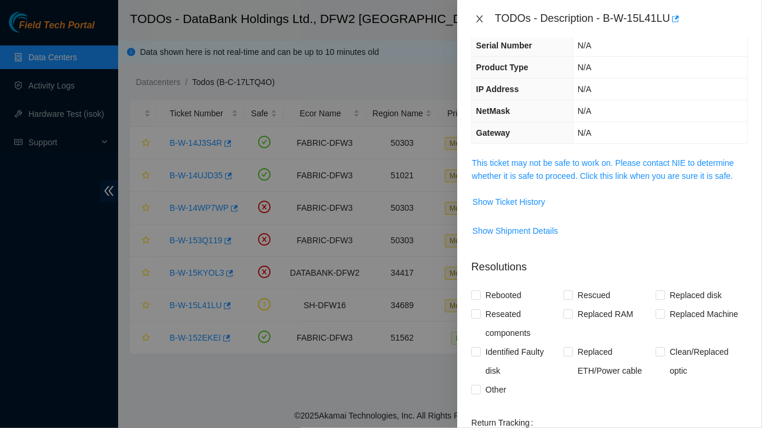
click at [484, 21] on icon "close" at bounding box center [479, 18] width 9 height 9
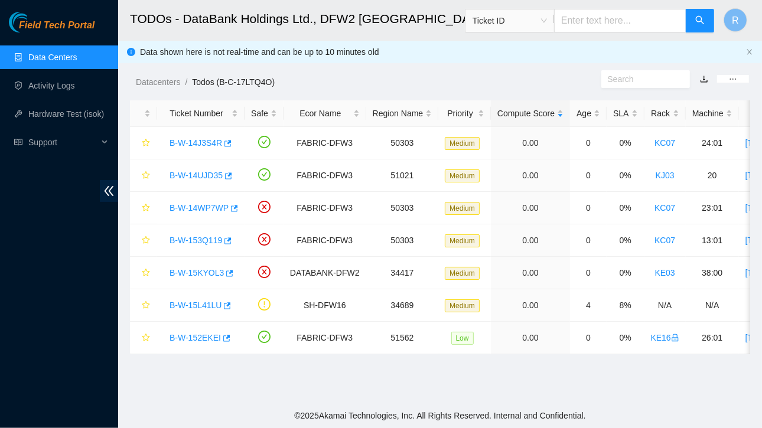
scroll to position [87, 0]
click at [205, 270] on link "B-W-15KYOL3" at bounding box center [197, 272] width 54 height 9
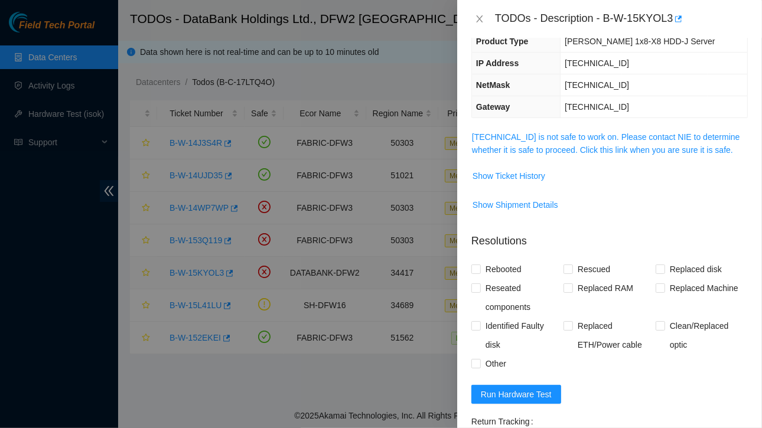
scroll to position [61, 0]
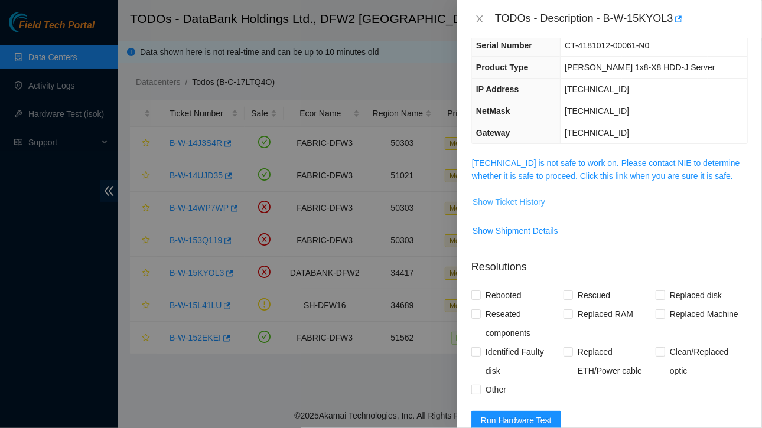
click at [509, 195] on span "Show Ticket History" at bounding box center [508, 201] width 73 height 13
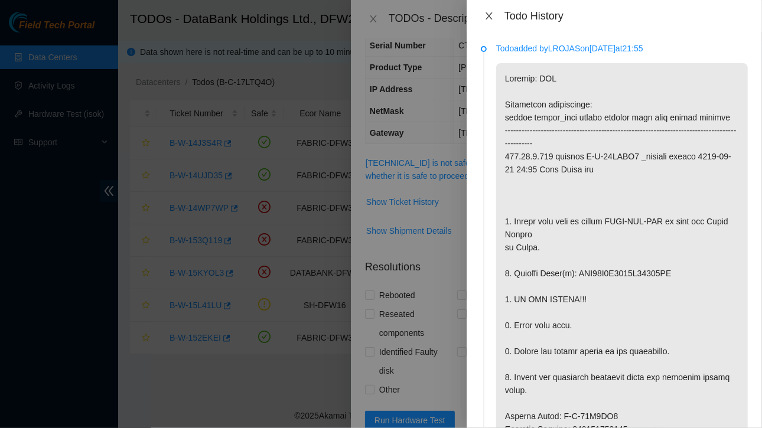
drag, startPoint x: 599, startPoint y: 188, endPoint x: 490, endPoint y: 17, distance: 203.5
click at [490, 17] on icon "close" at bounding box center [488, 15] width 6 height 7
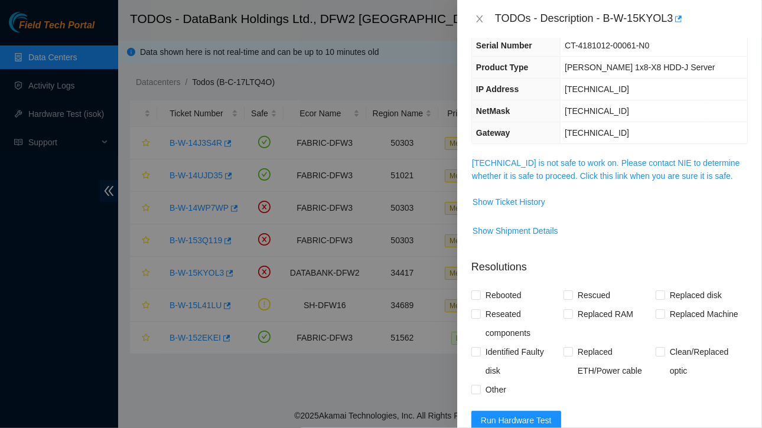
scroll to position [0, 0]
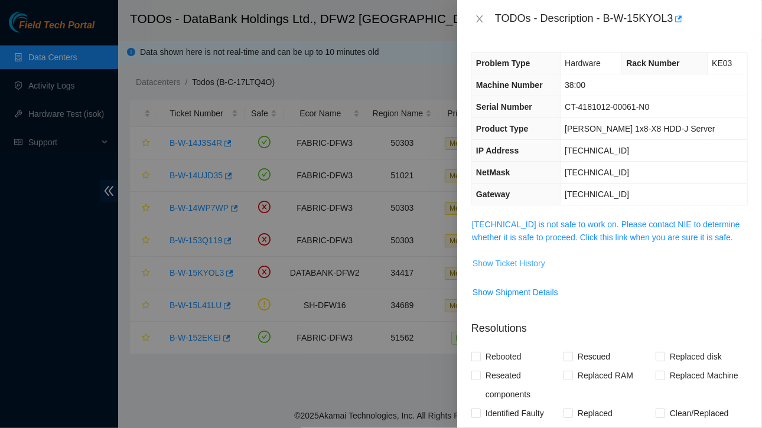
click at [514, 262] on span "Show Ticket History" at bounding box center [508, 263] width 73 height 13
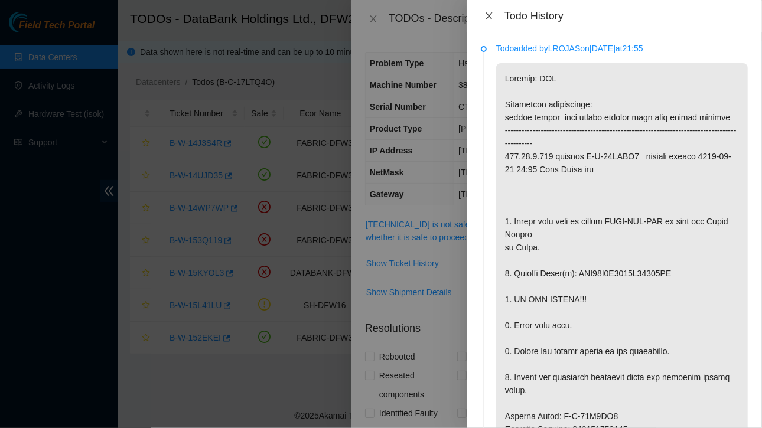
click at [490, 17] on icon "close" at bounding box center [488, 15] width 9 height 9
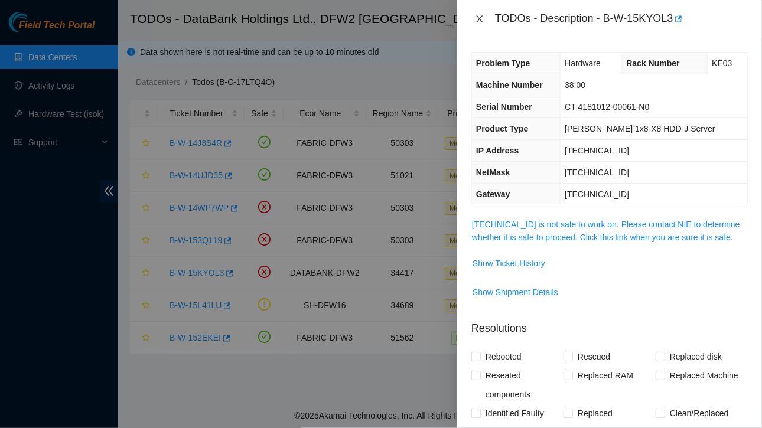
click at [480, 20] on icon "close" at bounding box center [479, 18] width 9 height 9
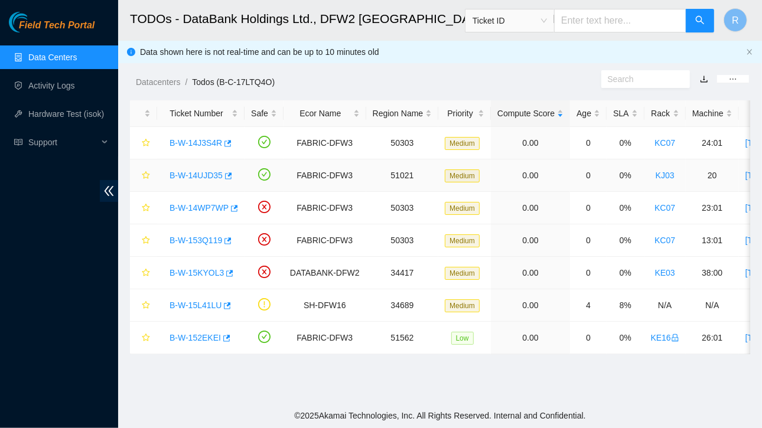
click at [185, 172] on link "B-W-14UJD35" at bounding box center [196, 175] width 53 height 9
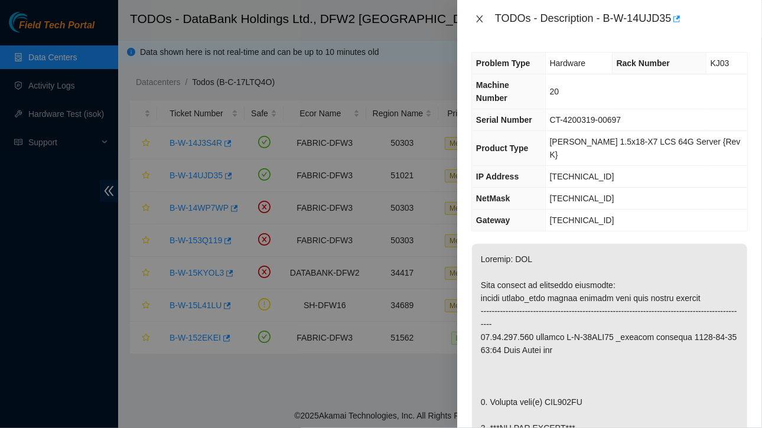
click at [481, 16] on icon "close" at bounding box center [479, 18] width 9 height 9
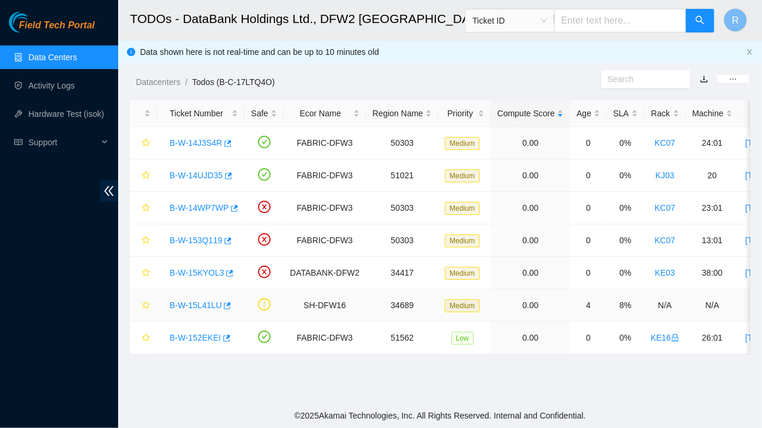
click at [194, 305] on link "B-W-15L41LU" at bounding box center [196, 305] width 52 height 9
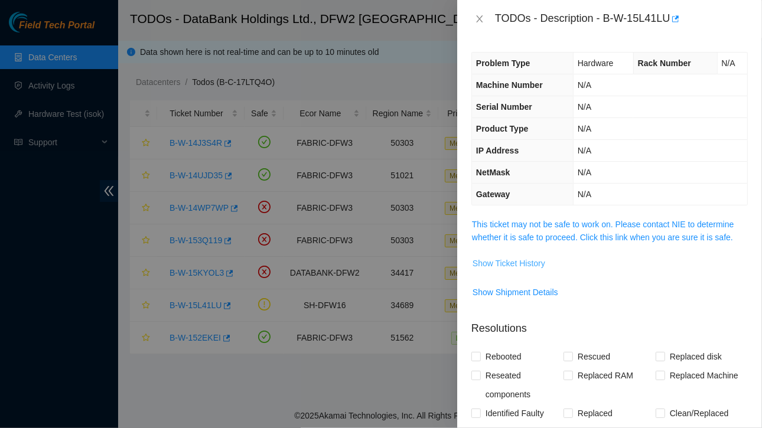
click at [524, 262] on span "Show Ticket History" at bounding box center [508, 263] width 73 height 13
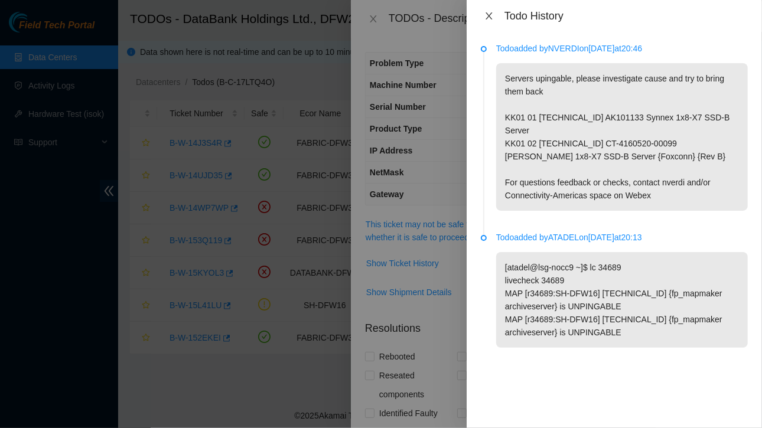
drag, startPoint x: 490, startPoint y: 14, endPoint x: 556, endPoint y: 112, distance: 117.9
click at [556, 112] on div "Todo History Todo added by NVERDI on [DATE] 20:46 Servers upingable, please inv…" at bounding box center [614, 214] width 295 height 428
drag, startPoint x: 537, startPoint y: 116, endPoint x: 587, endPoint y: 120, distance: 49.8
click at [587, 120] on p "Servers upingable, please investigate cause and try to bring them back KK01 01 …" at bounding box center [622, 137] width 252 height 148
copy p "[TECHNICAL_ID]"
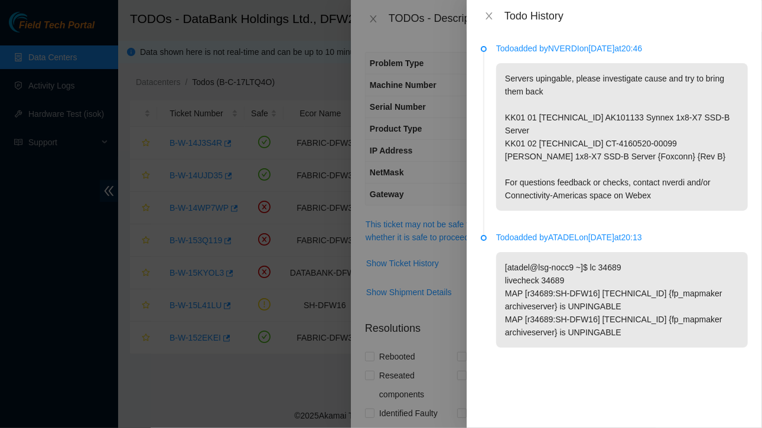
click at [488, 8] on div "Todo History" at bounding box center [614, 16] width 295 height 32
click at [488, 17] on icon "close" at bounding box center [488, 15] width 6 height 7
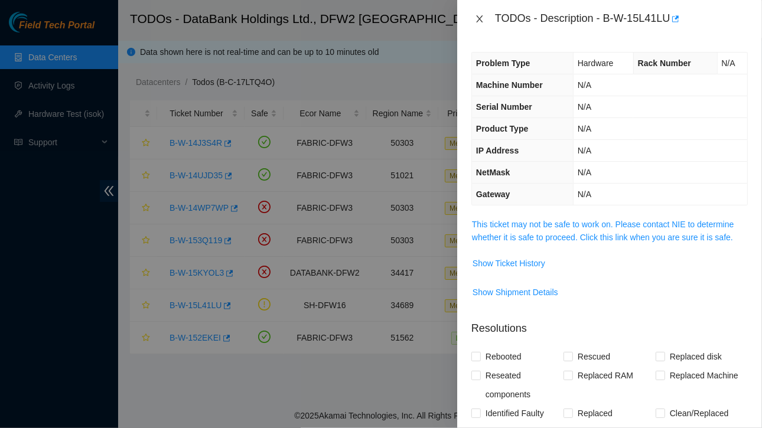
click at [478, 15] on icon "close" at bounding box center [479, 18] width 9 height 9
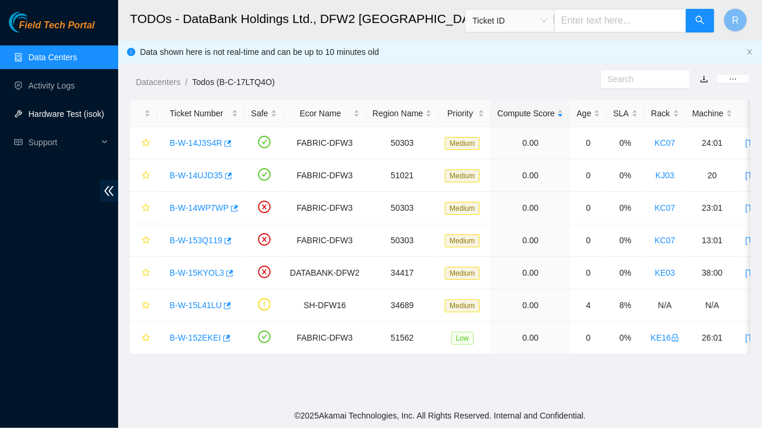
click at [64, 115] on link "Hardware Test (isok)" at bounding box center [66, 113] width 76 height 9
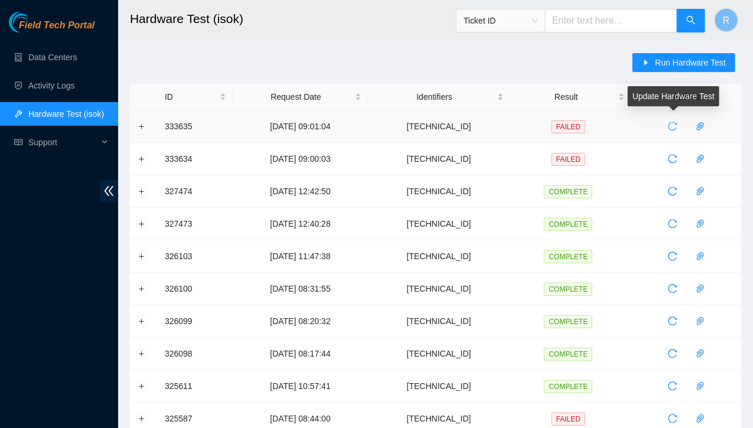
click at [672, 127] on icon "reload" at bounding box center [672, 126] width 9 height 9
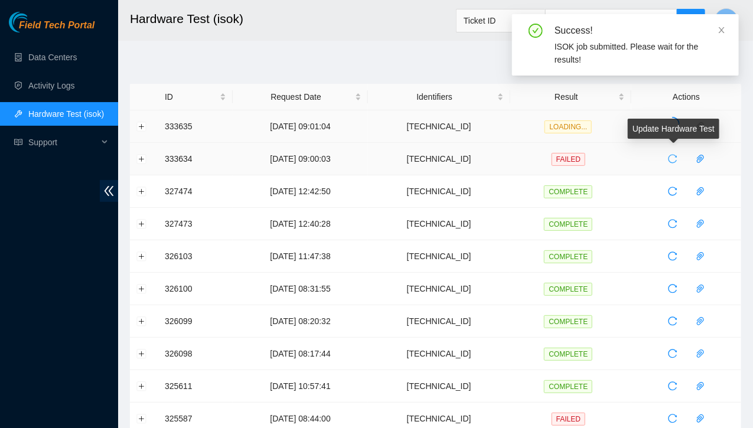
click at [673, 158] on icon "reload" at bounding box center [672, 158] width 9 height 9
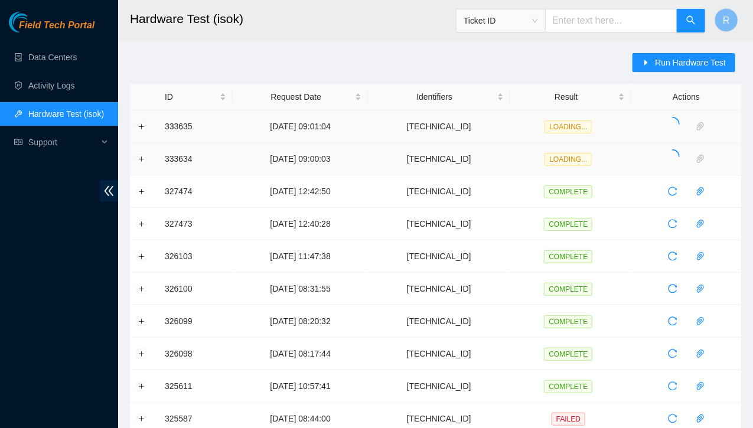
click at [496, 43] on main "Hardware Test (isok) Ticket ID R Run Hardware Test ID Request Date Identifiers …" at bounding box center [435, 405] width 635 height 810
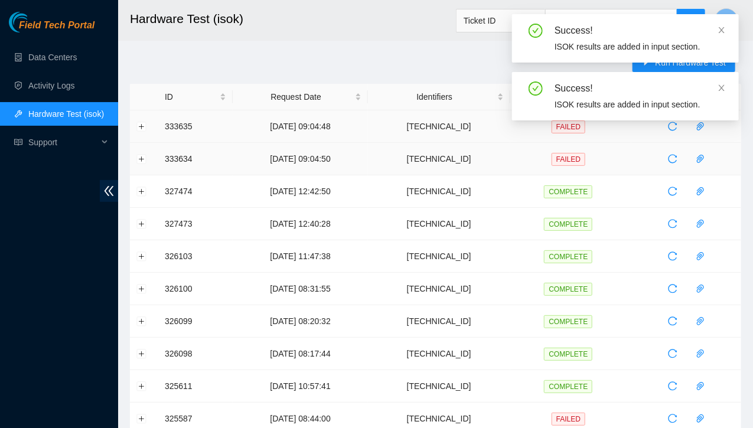
click at [336, 38] on header "Hardware Test (isok) Ticket ID R" at bounding box center [494, 20] width 753 height 41
click at [721, 29] on icon "close" at bounding box center [722, 30] width 6 height 6
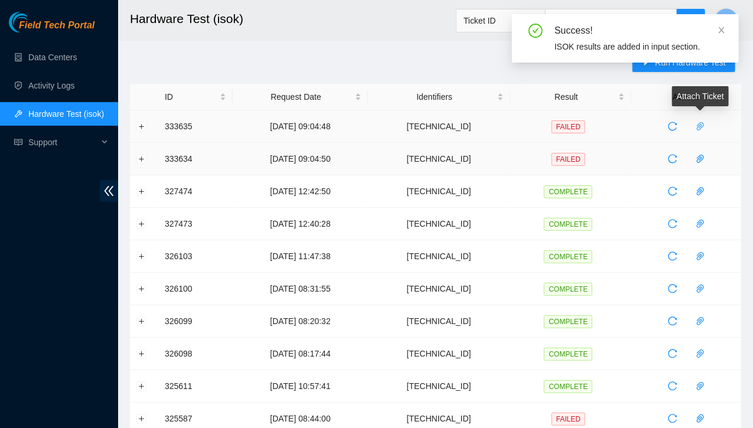
click at [700, 128] on icon "paper-clip" at bounding box center [700, 126] width 7 height 8
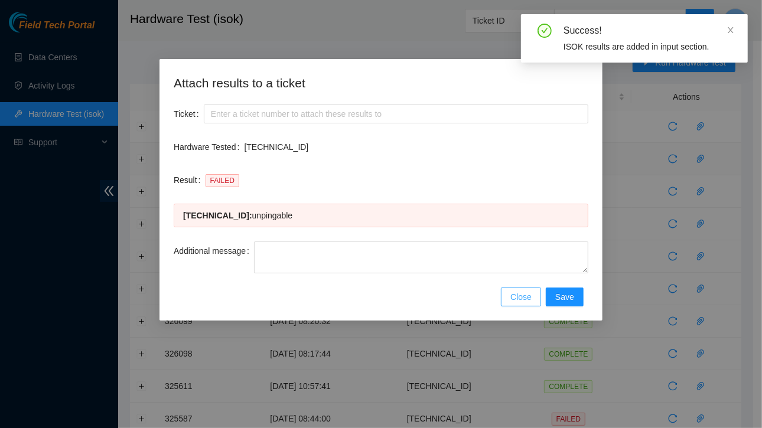
click at [533, 304] on button "Close" at bounding box center [521, 297] width 40 height 19
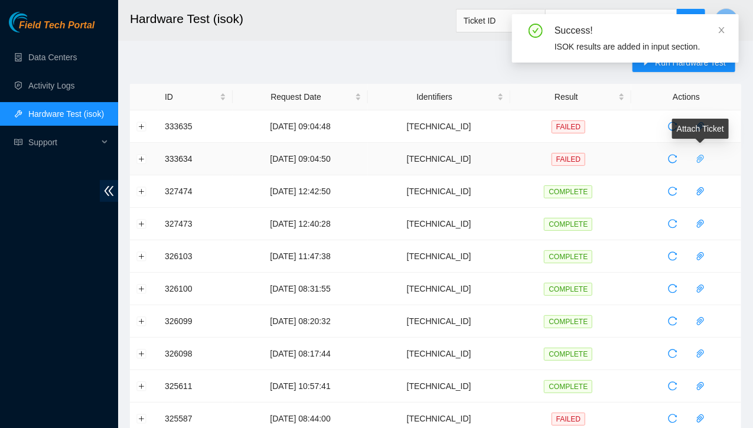
click at [700, 159] on icon "paper-clip" at bounding box center [700, 159] width 7 height 8
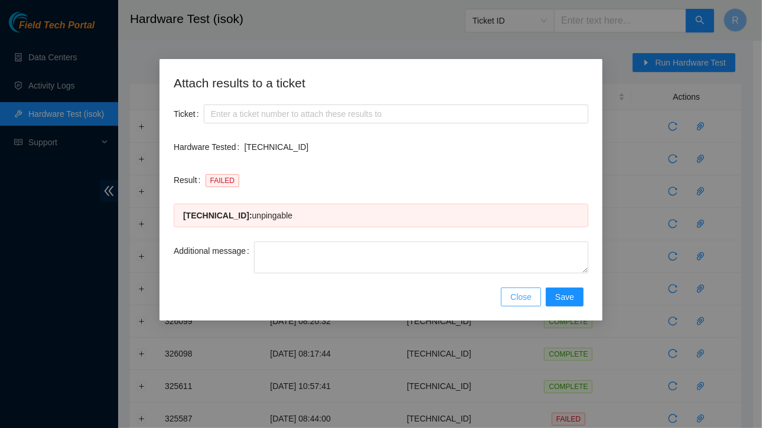
click at [514, 296] on button "Close" at bounding box center [521, 297] width 40 height 19
